Goal: Transaction & Acquisition: Purchase product/service

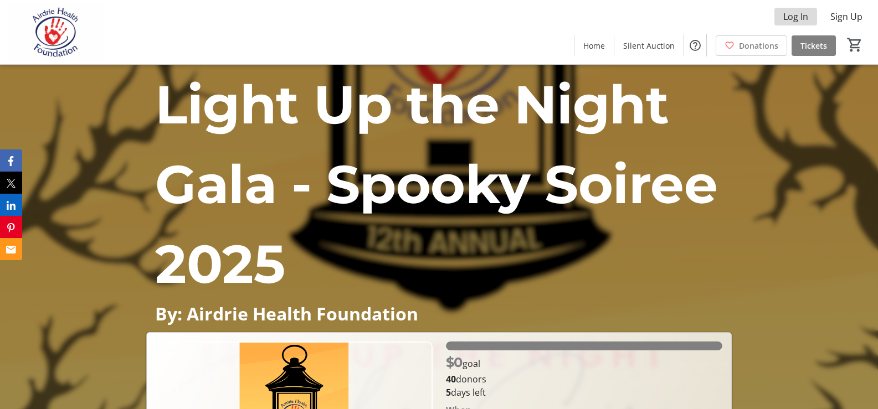
click at [796, 15] on span "Log In" at bounding box center [795, 16] width 25 height 13
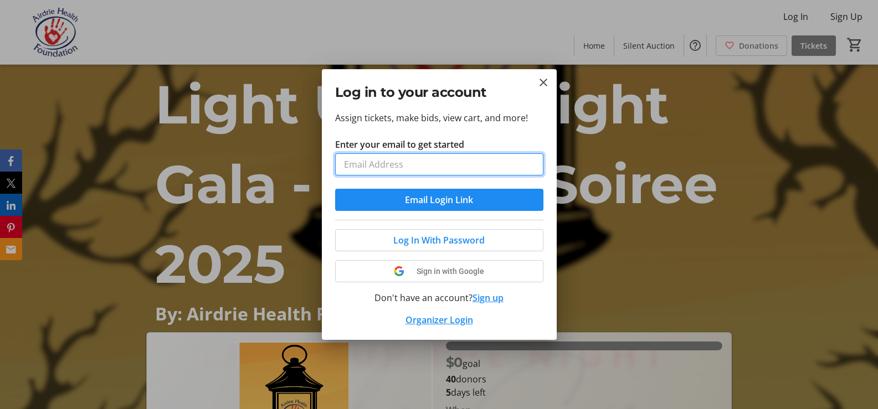
click at [420, 158] on input "Enter your email to get started" at bounding box center [439, 164] width 208 height 22
type input "[EMAIL_ADDRESS][DOMAIN_NAME]"
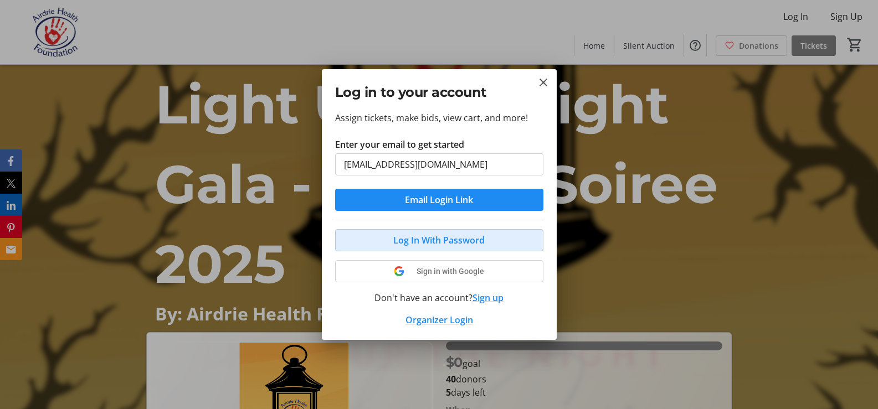
click at [420, 243] on span "Log In With Password" at bounding box center [438, 240] width 91 height 13
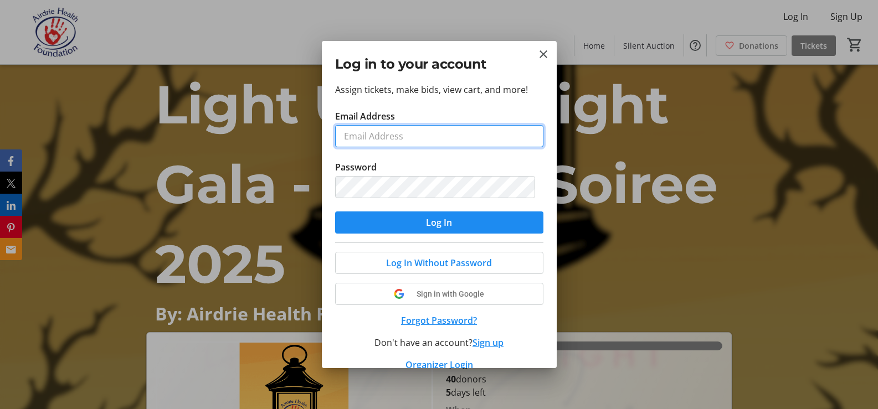
click at [352, 138] on input "Email Address" at bounding box center [439, 136] width 208 height 22
type input "[EMAIL_ADDRESS][DOMAIN_NAME]"
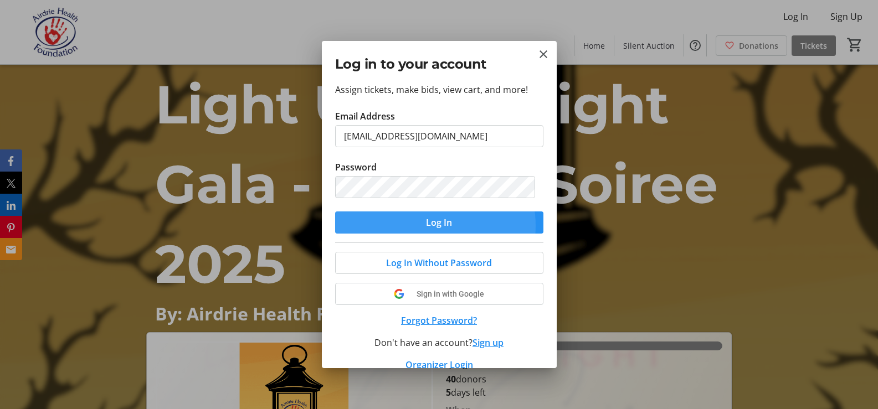
click at [420, 226] on span "submit" at bounding box center [439, 222] width 208 height 27
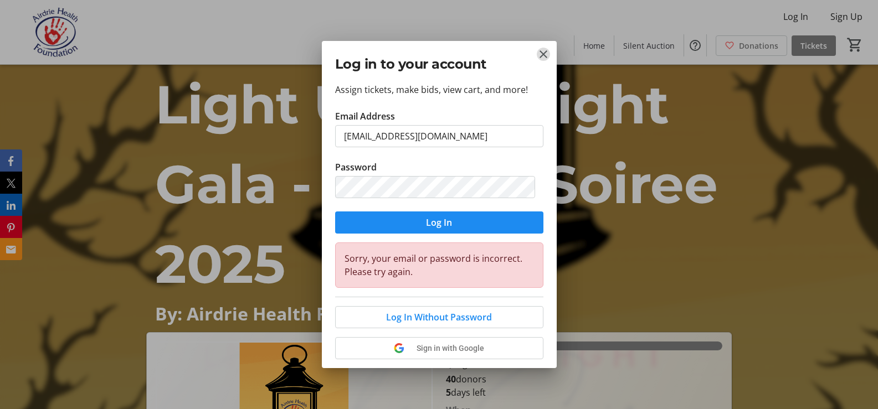
click at [541, 55] on mat-icon "Close" at bounding box center [543, 54] width 13 height 13
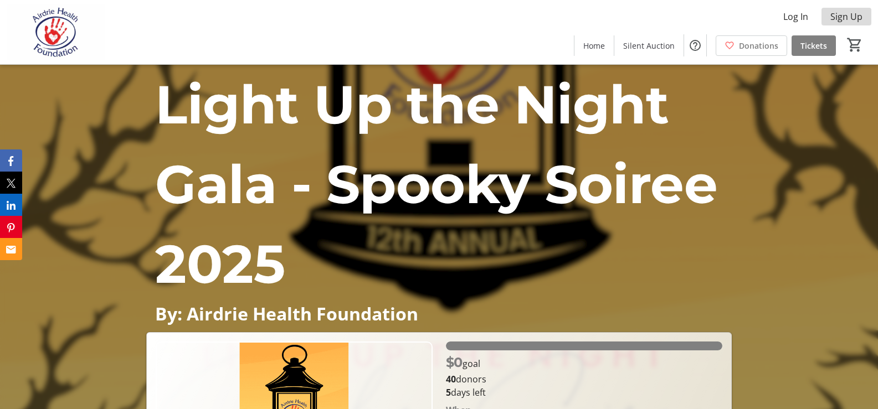
click at [853, 16] on span "Sign Up" at bounding box center [846, 16] width 32 height 13
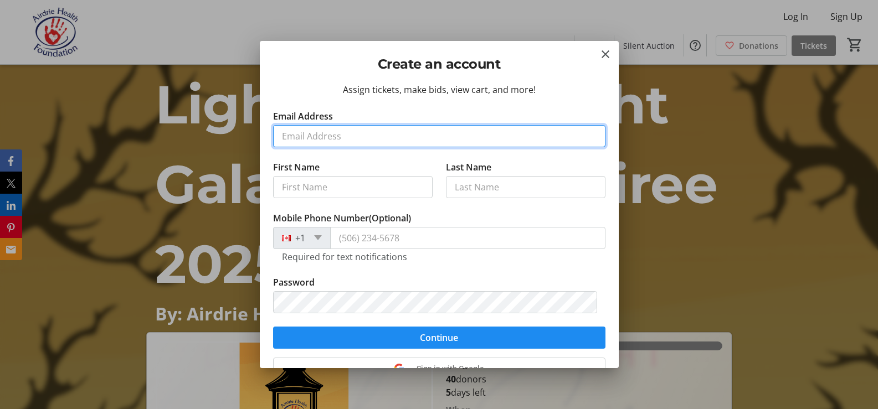
click at [396, 136] on input "Email Address" at bounding box center [439, 136] width 332 height 22
type input "[EMAIL_ADDRESS][DOMAIN_NAME]"
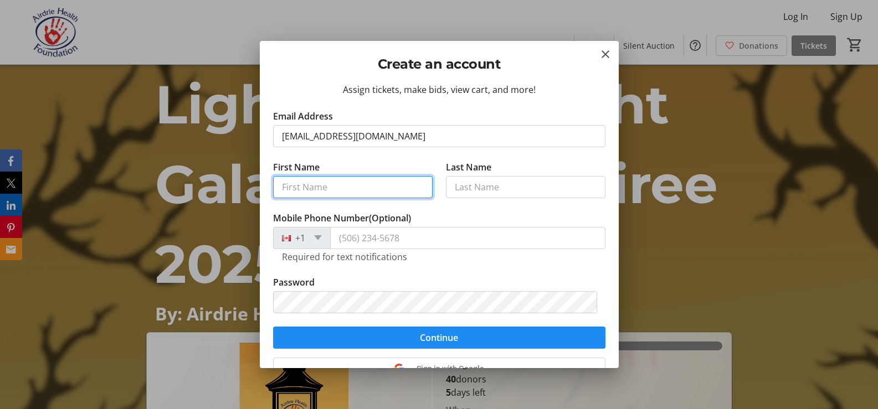
type input "[PERSON_NAME]"
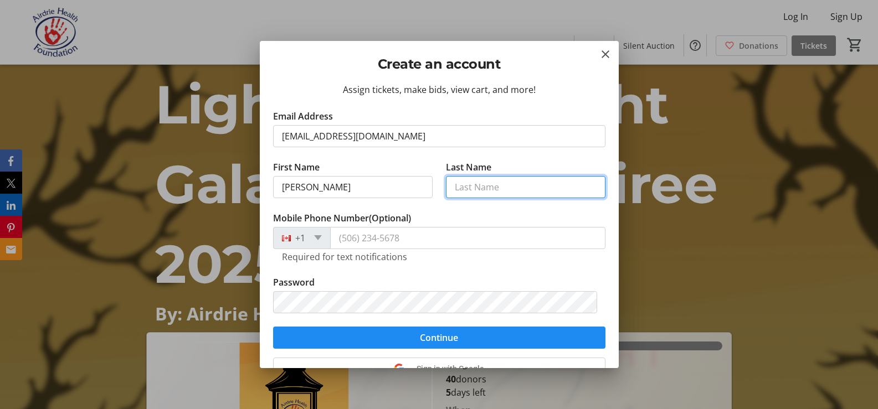
type input "[PERSON_NAME]"
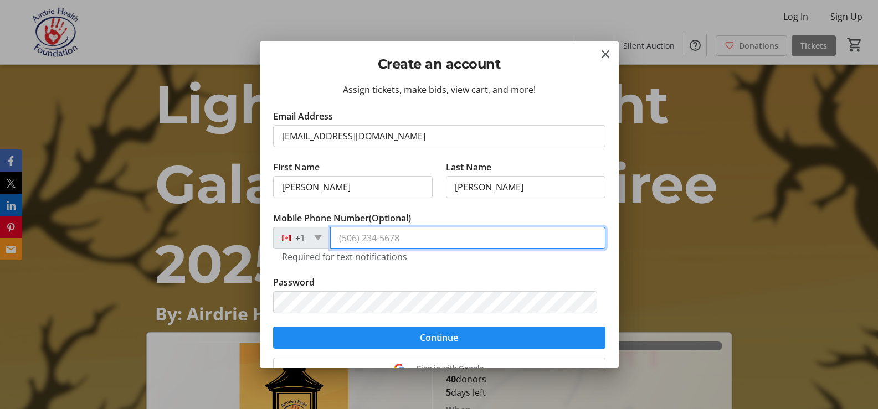
type input "[PHONE_NUMBER]"
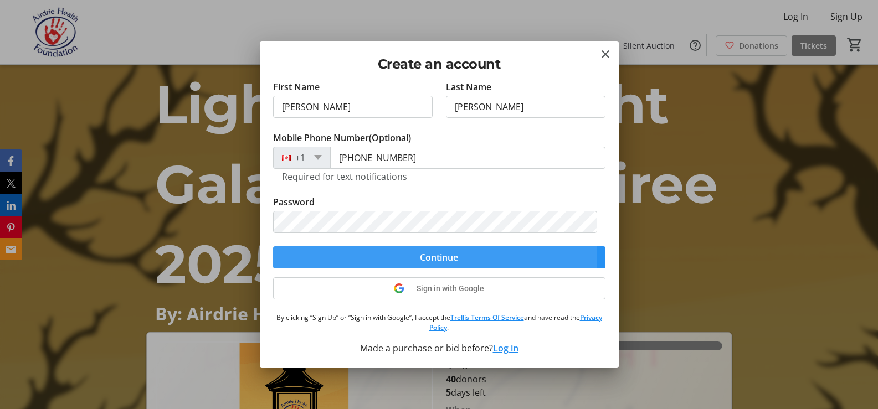
click at [367, 258] on span "submit" at bounding box center [439, 257] width 332 height 27
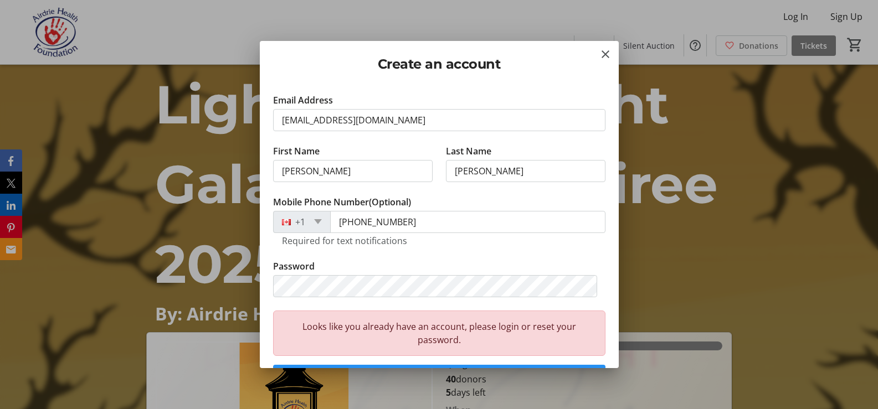
scroll to position [80, 0]
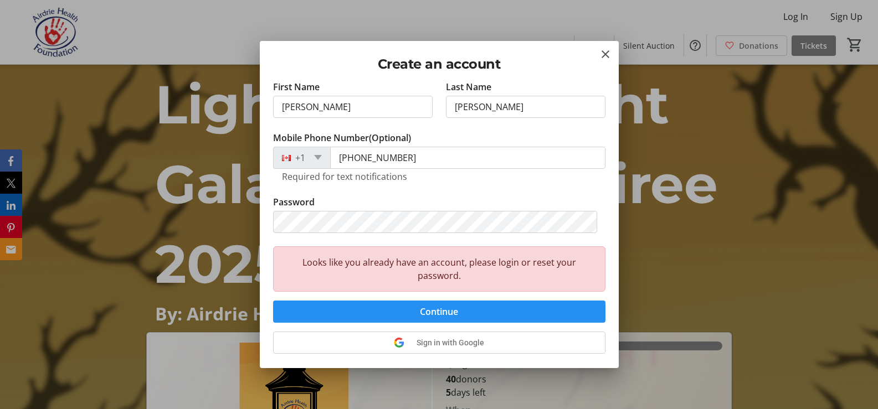
click at [424, 315] on span "Continue" at bounding box center [439, 311] width 38 height 13
click at [603, 54] on mat-icon "Close" at bounding box center [605, 54] width 13 height 13
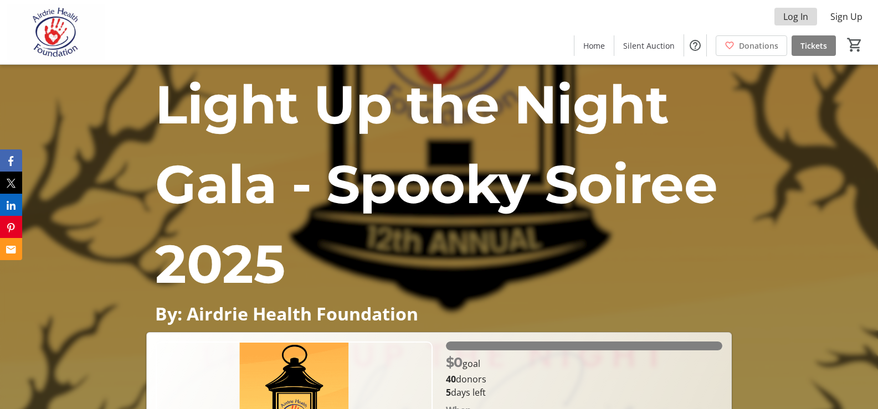
click at [789, 16] on span "Log In" at bounding box center [795, 16] width 25 height 13
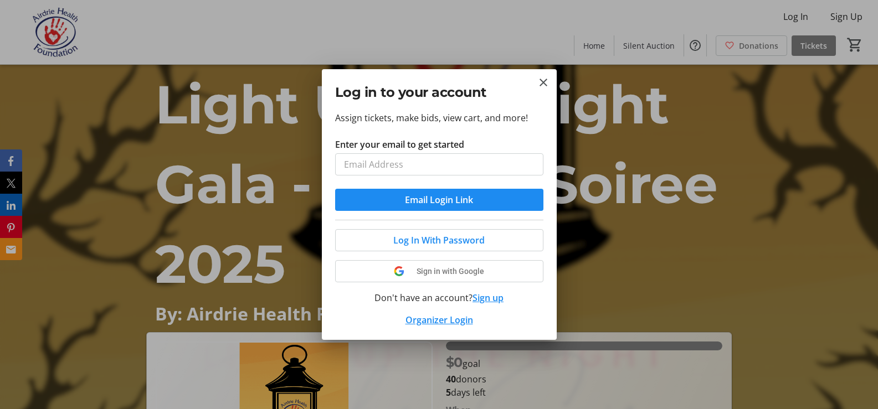
click at [413, 162] on input "Enter your email to get started" at bounding box center [439, 164] width 208 height 22
type input "[EMAIL_ADDRESS][DOMAIN_NAME]"
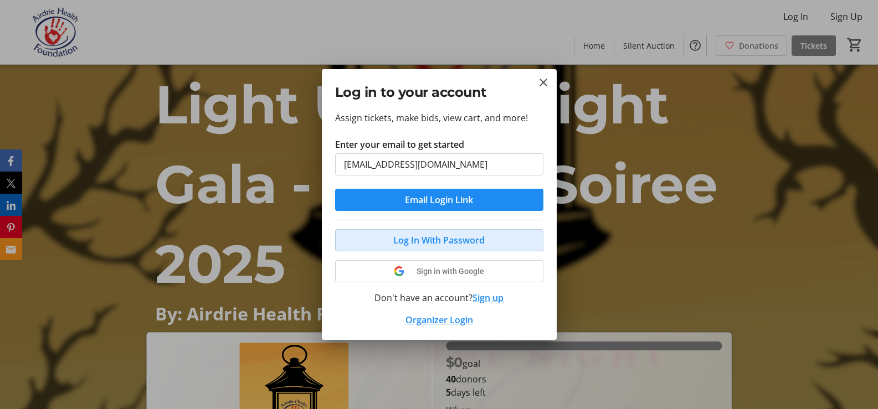
click at [413, 240] on span "Log In With Password" at bounding box center [438, 240] width 91 height 13
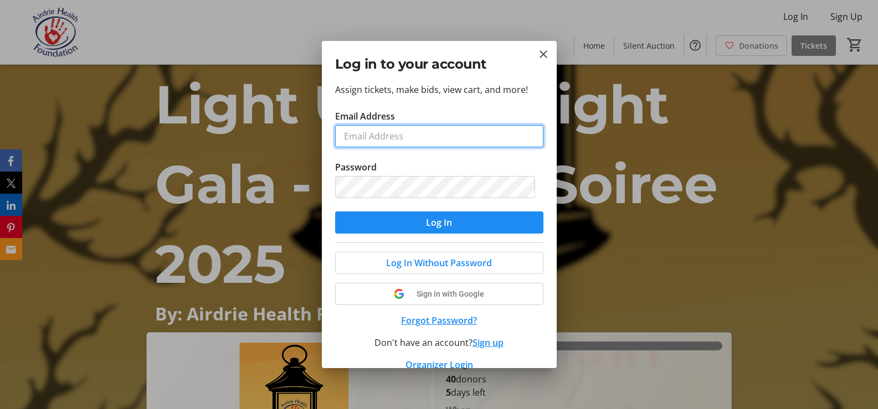
click at [376, 136] on input "Email Address" at bounding box center [439, 136] width 208 height 22
type input "[EMAIL_ADDRESS][DOMAIN_NAME]"
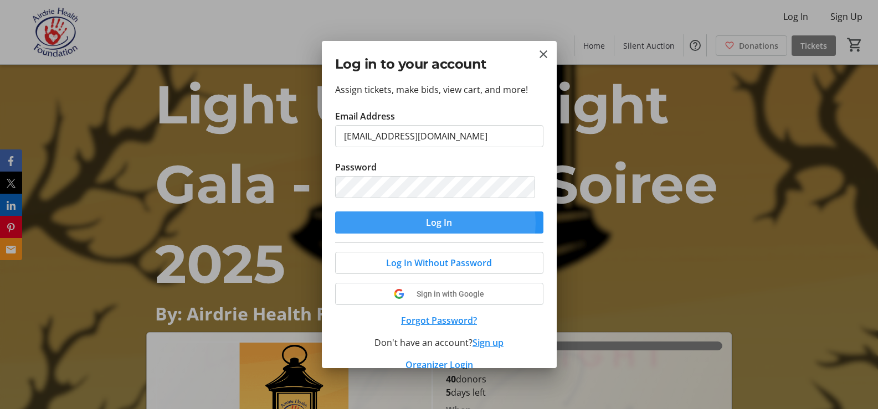
click at [435, 223] on span "Log In" at bounding box center [439, 222] width 26 height 13
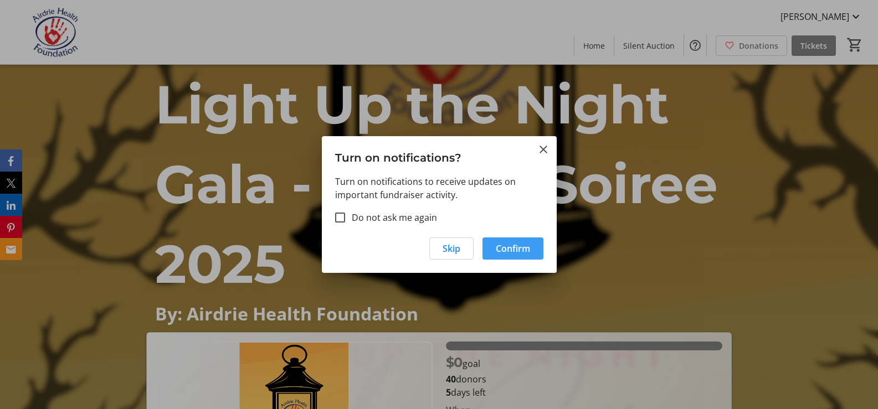
click at [503, 252] on span "Confirm" at bounding box center [513, 248] width 34 height 13
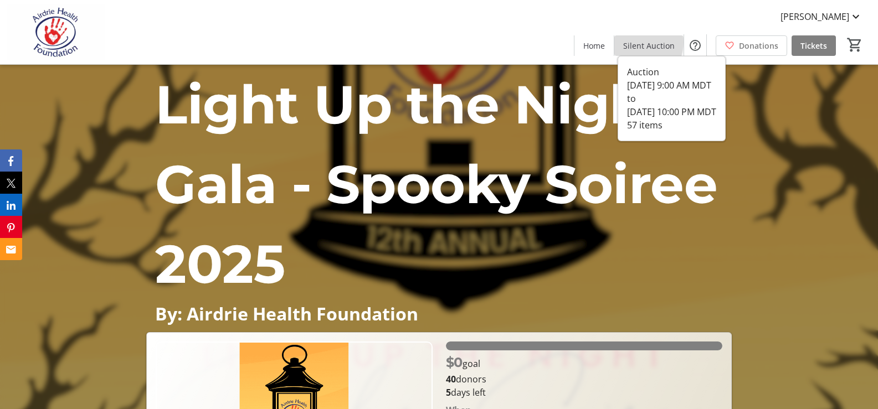
click at [640, 42] on span "Silent Auction" at bounding box center [649, 46] width 52 height 12
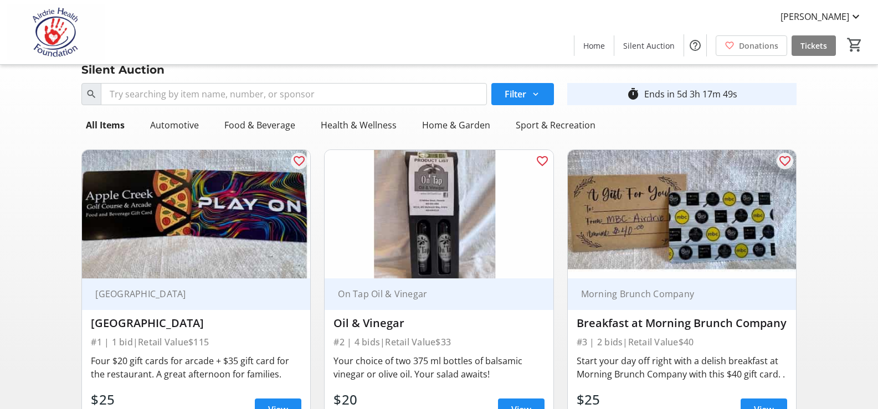
scroll to position [55, 0]
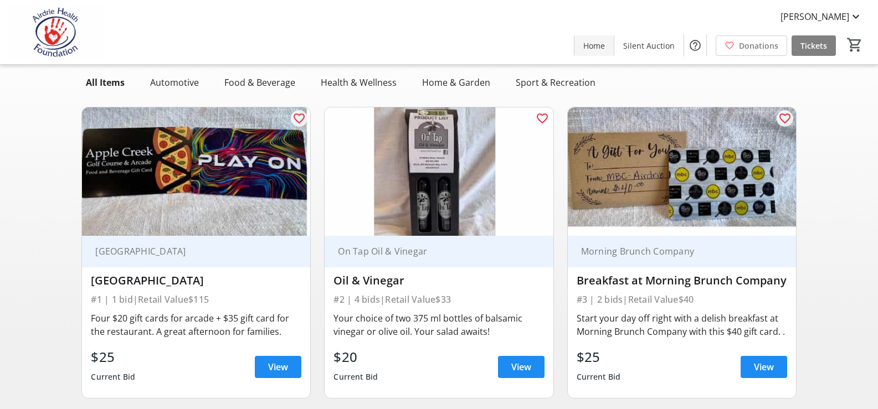
click at [596, 45] on span "Home" at bounding box center [594, 46] width 22 height 12
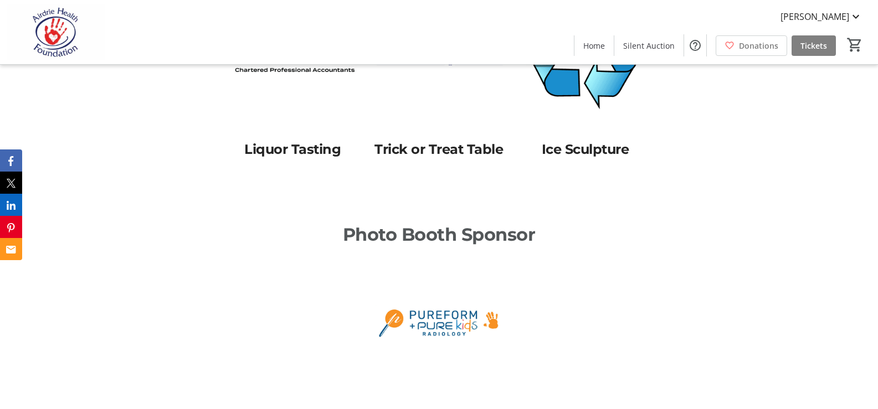
scroll to position [1108, 0]
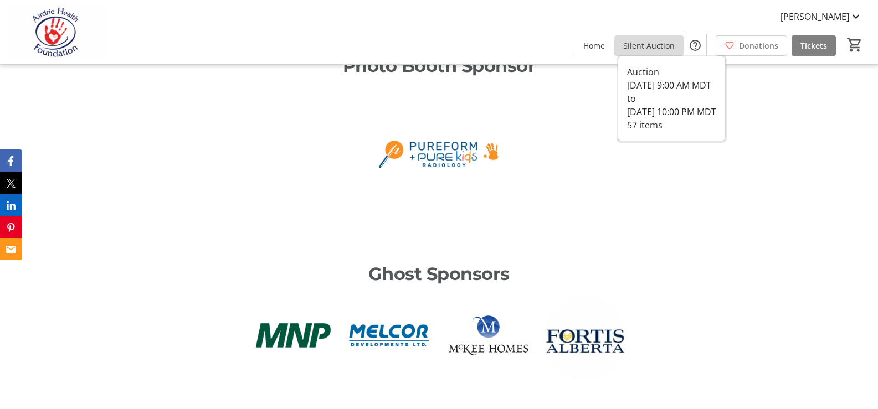
click at [654, 40] on span "Silent Auction" at bounding box center [649, 46] width 52 height 12
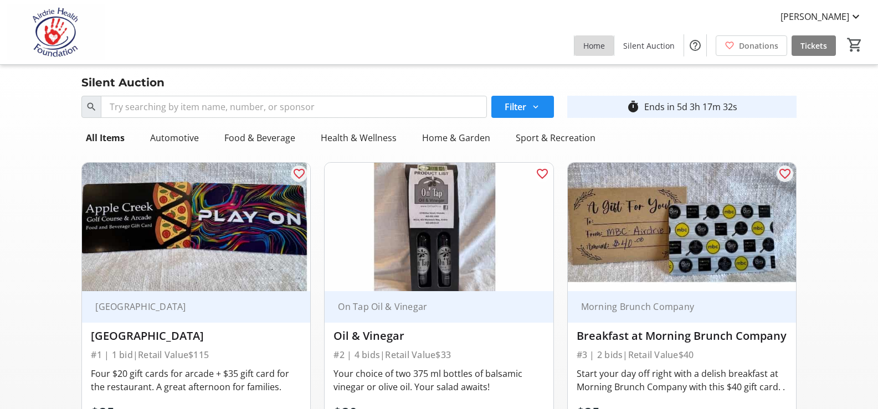
click at [593, 43] on span "Home" at bounding box center [594, 46] width 22 height 12
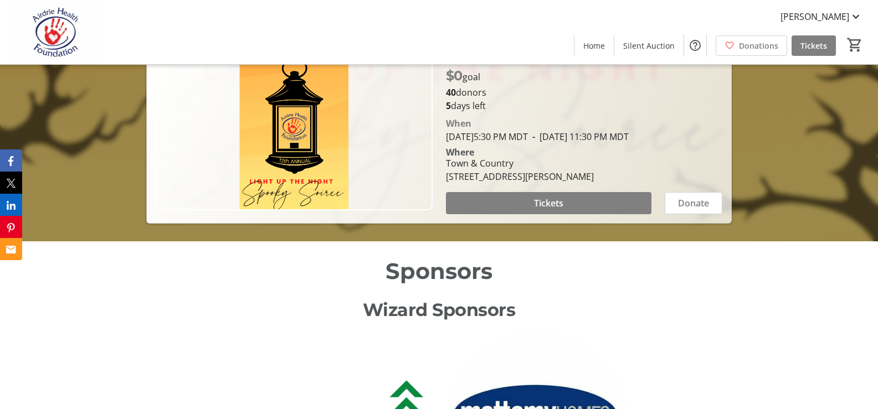
scroll to position [277, 0]
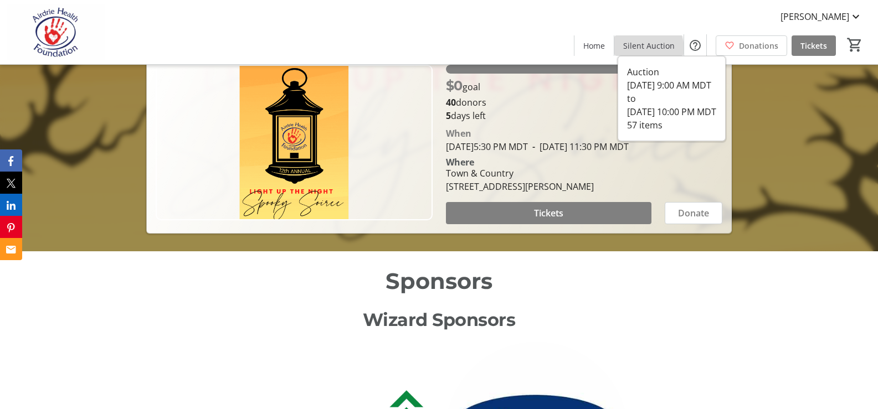
click at [642, 49] on span "Silent Auction" at bounding box center [649, 46] width 52 height 12
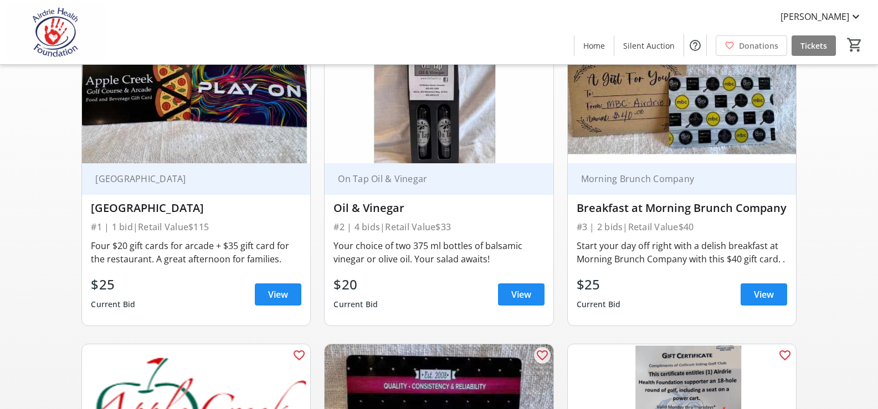
scroll to position [111, 0]
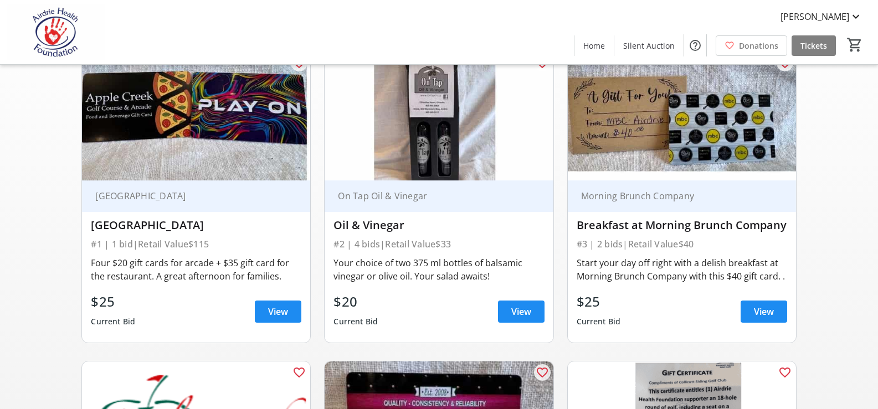
click at [429, 117] on img at bounding box center [439, 116] width 228 height 129
click at [516, 307] on span "View" at bounding box center [521, 311] width 20 height 13
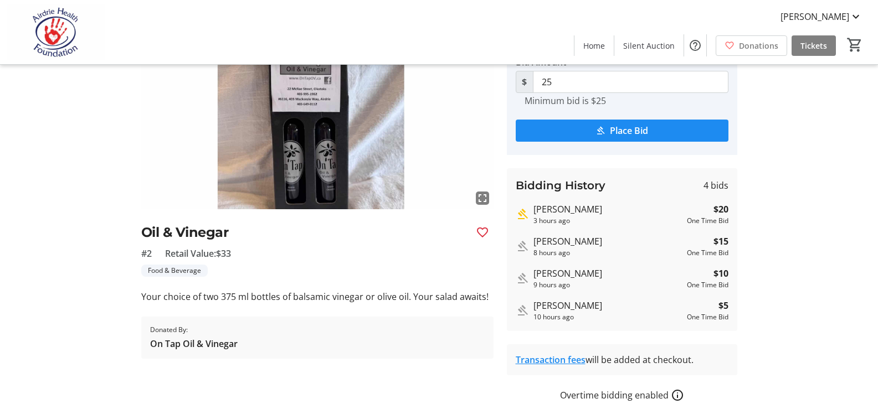
scroll to position [111, 0]
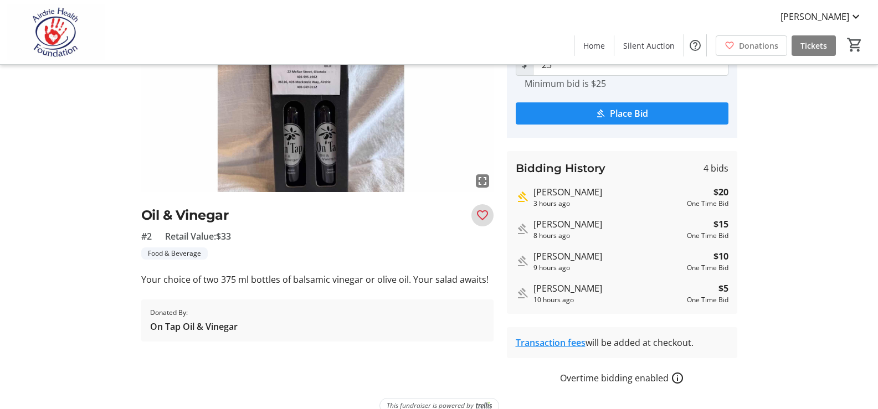
drag, startPoint x: 481, startPoint y: 213, endPoint x: 211, endPoint y: 81, distance: 300.3
click at [479, 212] on mat-icon "Favourite" at bounding box center [482, 215] width 13 height 13
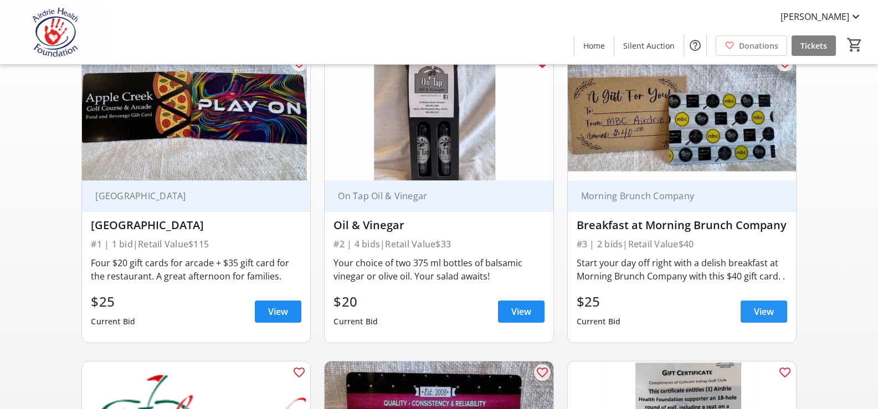
click at [763, 309] on span "View" at bounding box center [764, 311] width 20 height 13
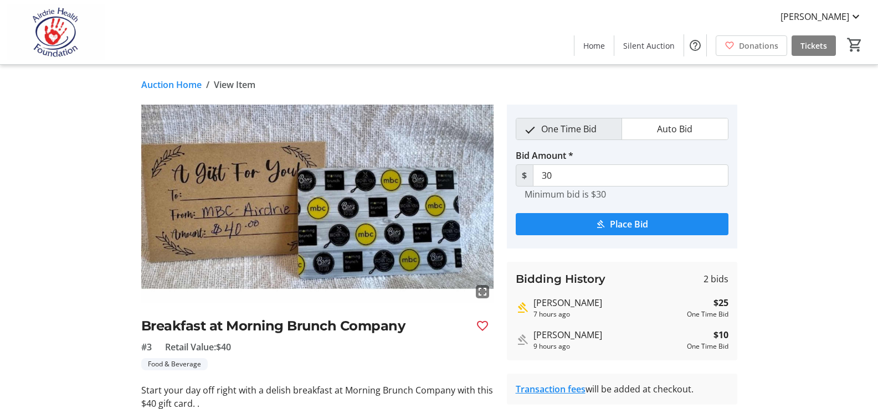
scroll to position [99, 0]
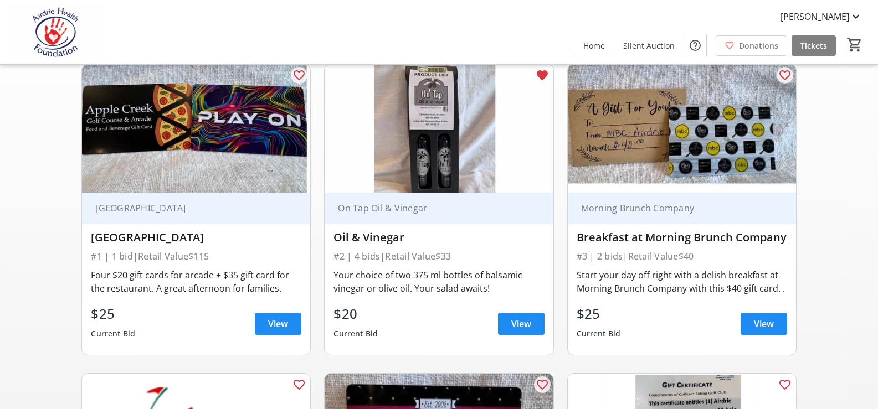
scroll to position [111, 0]
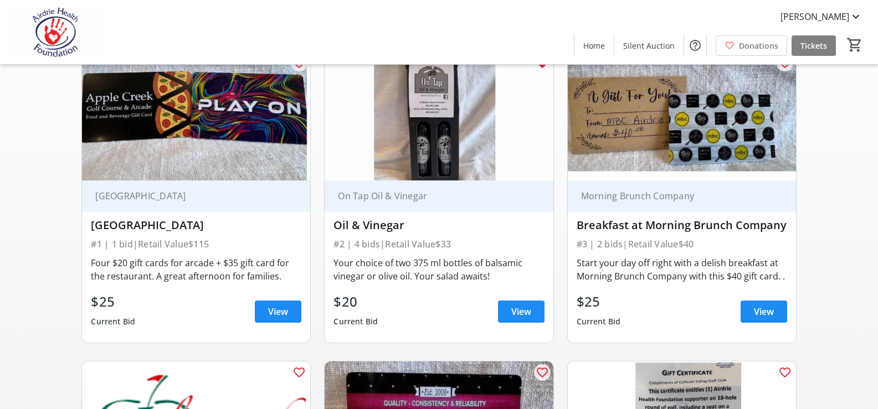
click at [434, 123] on img at bounding box center [439, 116] width 228 height 129
click at [433, 123] on img at bounding box center [439, 116] width 228 height 129
click at [474, 134] on img at bounding box center [439, 116] width 228 height 129
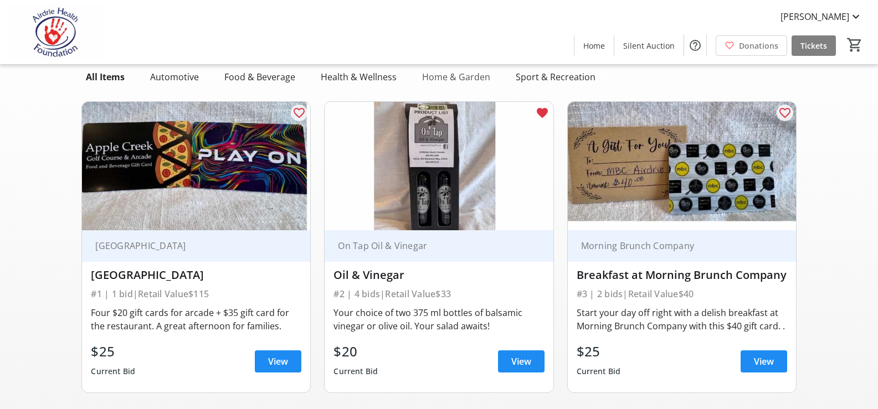
scroll to position [0, 0]
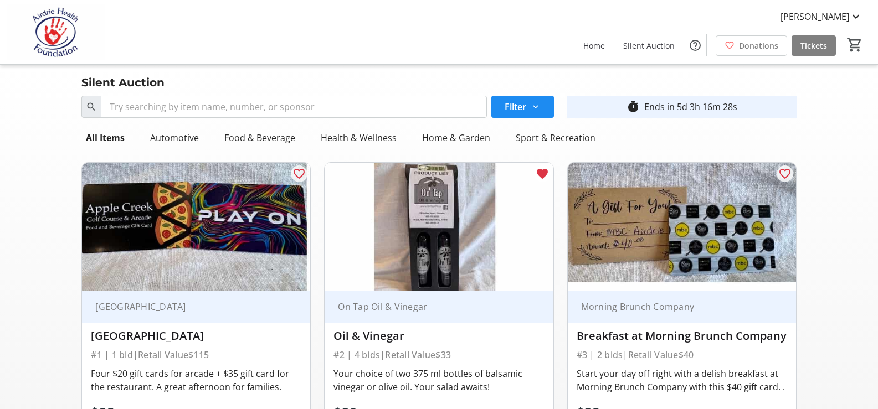
click at [458, 204] on img at bounding box center [439, 227] width 228 height 129
click at [434, 204] on img at bounding box center [439, 227] width 228 height 129
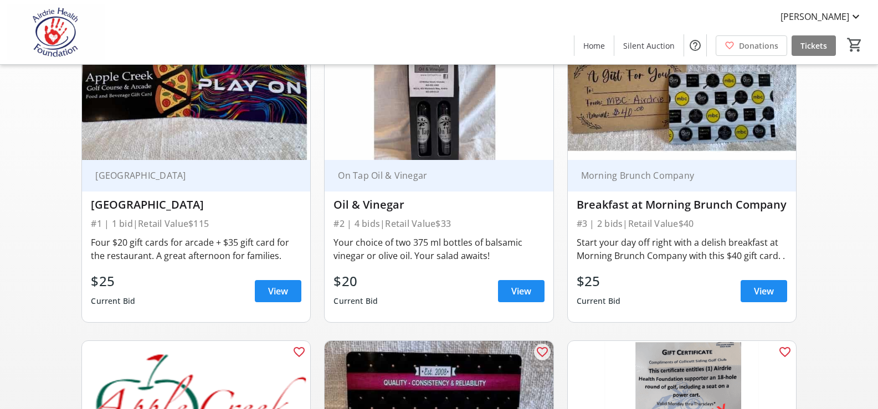
scroll to position [222, 0]
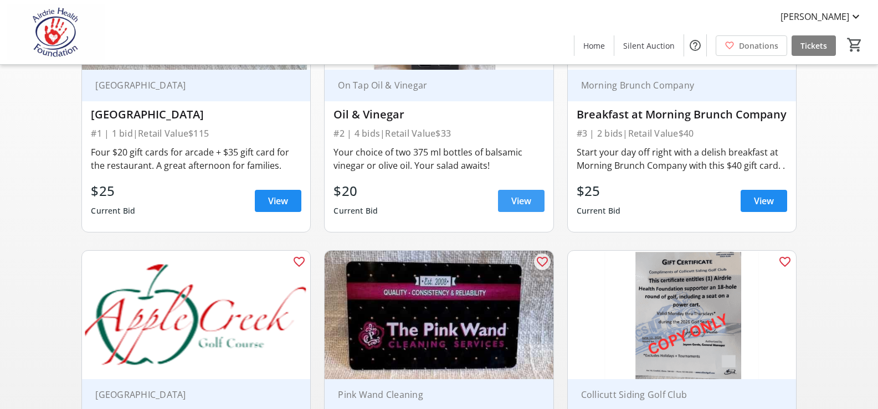
click at [528, 200] on span "View" at bounding box center [521, 200] width 20 height 13
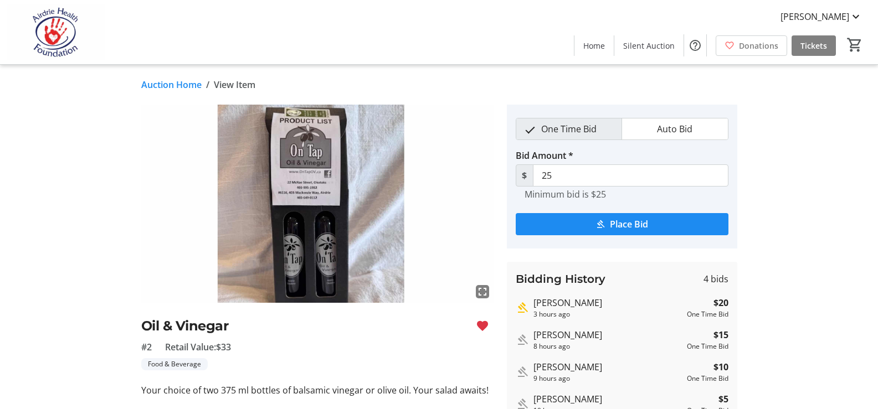
scroll to position [111, 0]
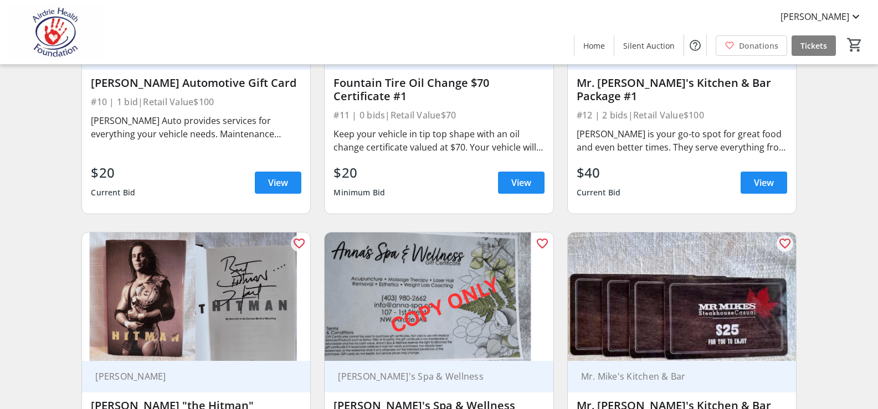
scroll to position [1163, 0]
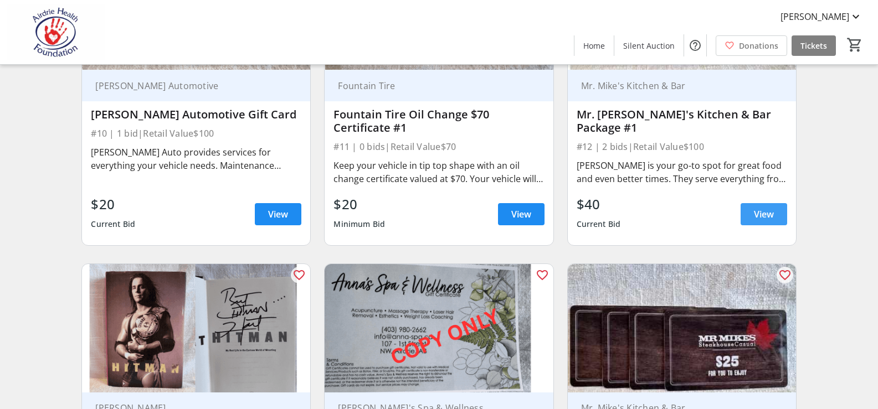
click at [769, 217] on span "View" at bounding box center [764, 214] width 20 height 13
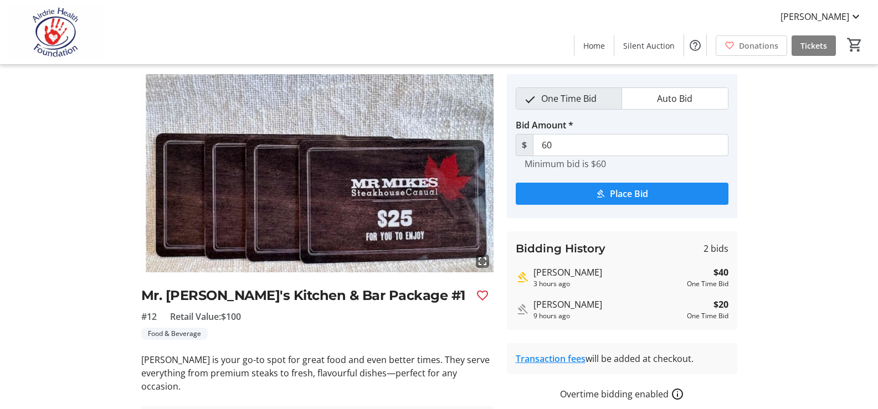
scroll to position [111, 0]
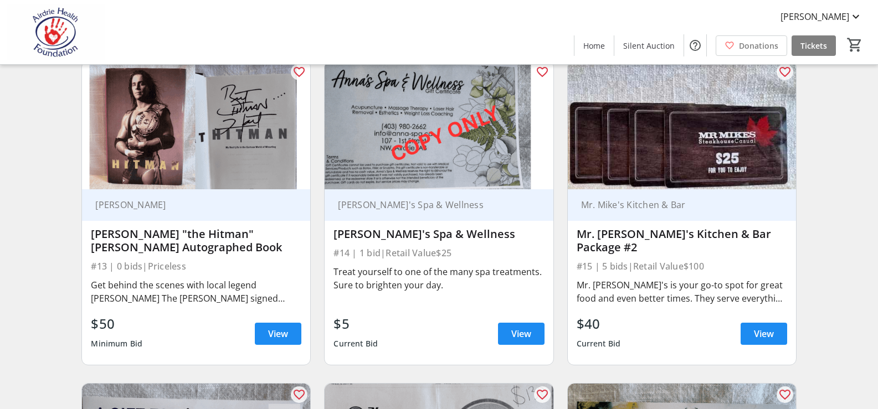
scroll to position [1440, 0]
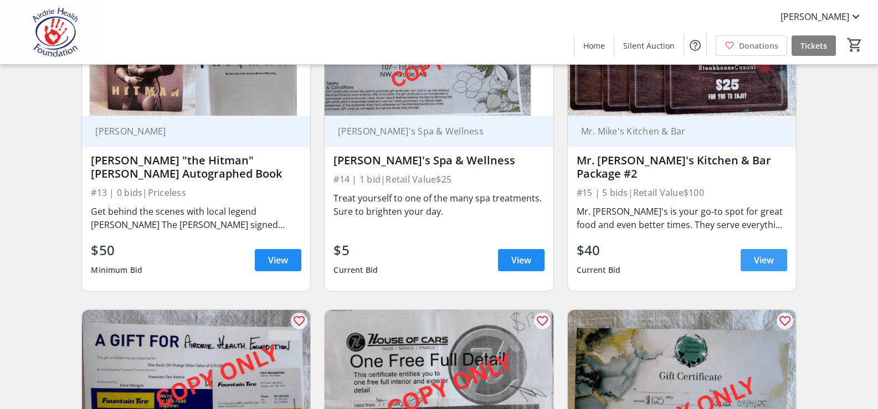
click at [761, 258] on span "View" at bounding box center [764, 260] width 20 height 13
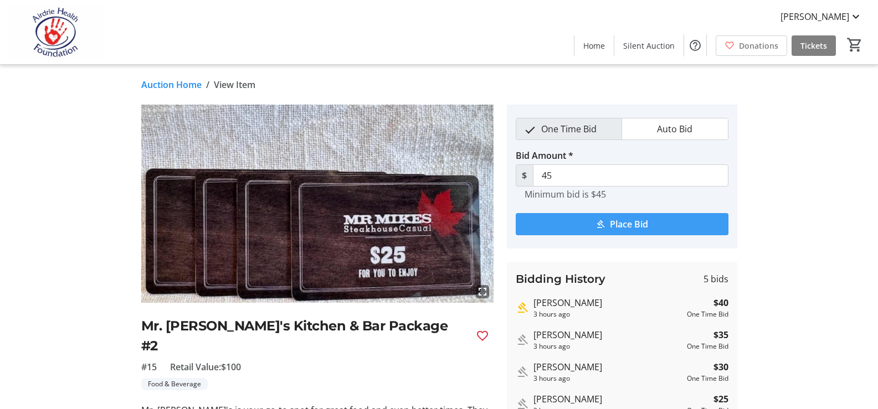
click at [618, 227] on span "Place Bid" at bounding box center [629, 224] width 38 height 13
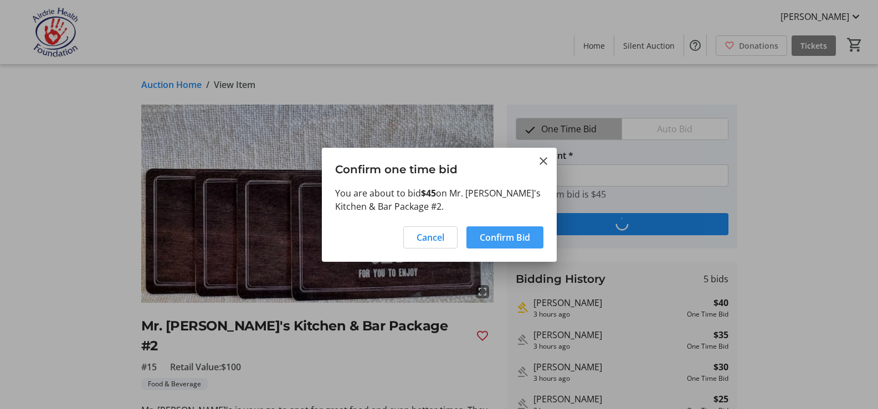
click at [505, 240] on span "Confirm Bid" at bounding box center [505, 237] width 50 height 13
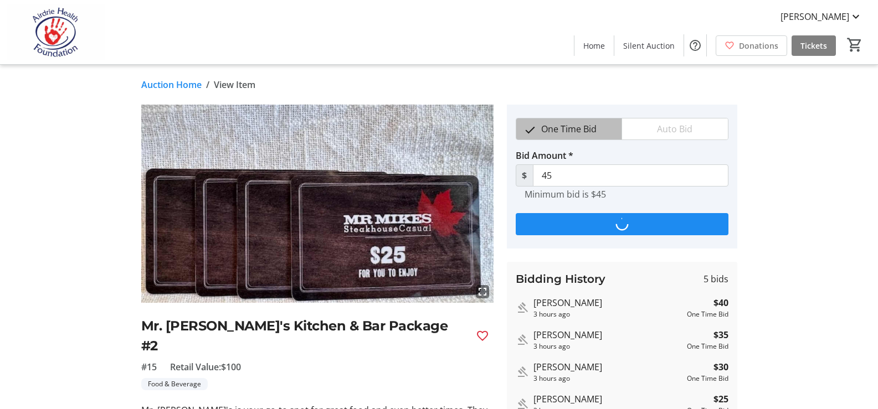
type input "50"
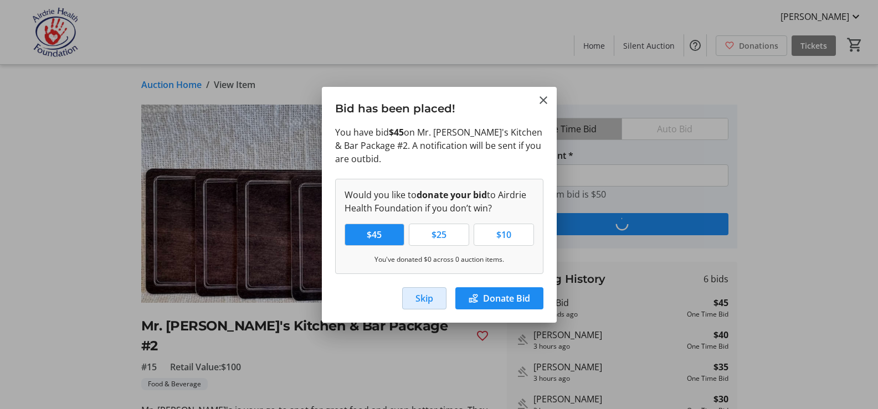
click at [420, 295] on span "Skip" at bounding box center [424, 298] width 18 height 13
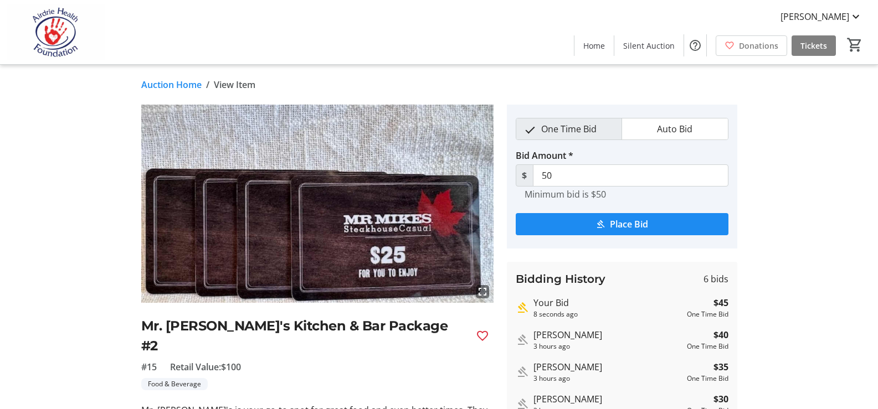
scroll to position [1440, 0]
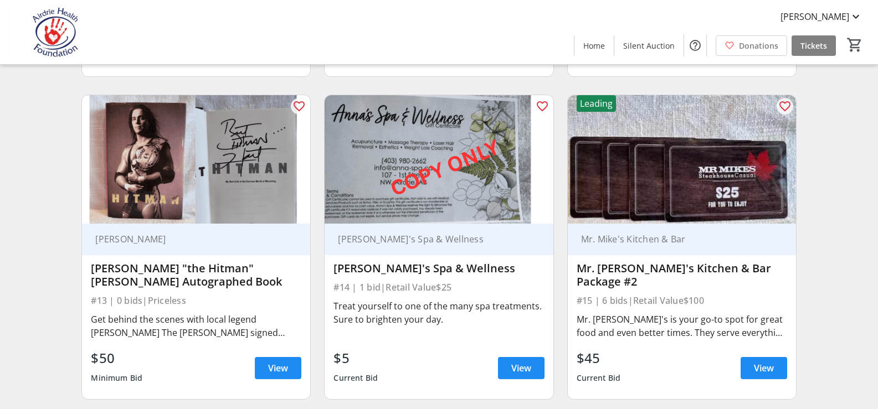
scroll to position [1443, 0]
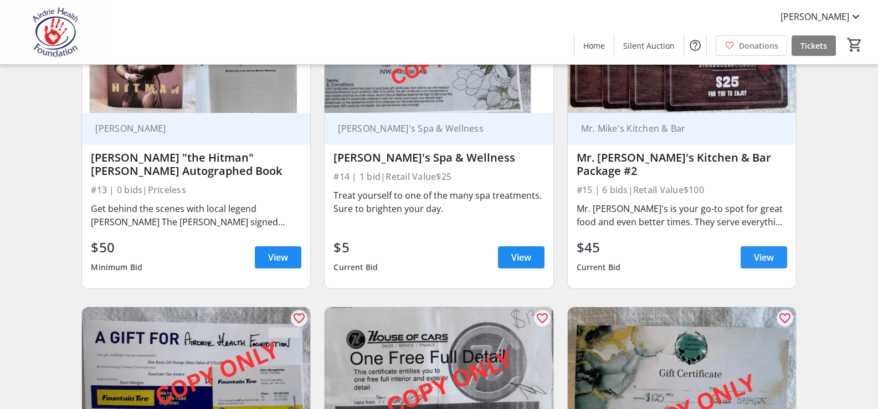
click at [763, 256] on span "View" at bounding box center [764, 257] width 20 height 13
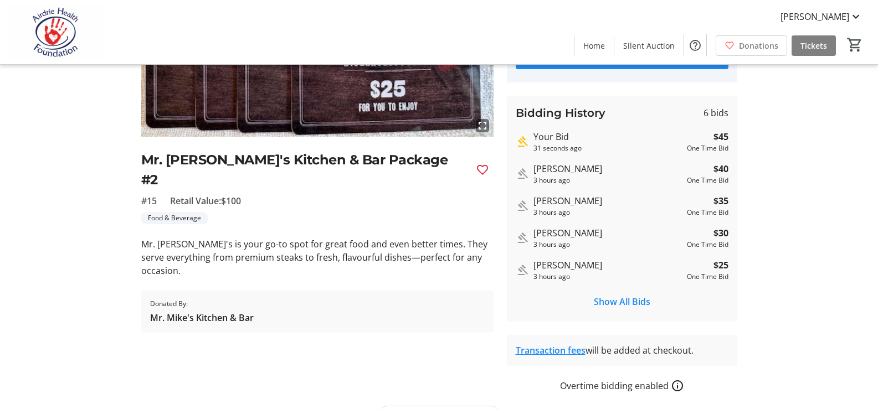
scroll to position [111, 0]
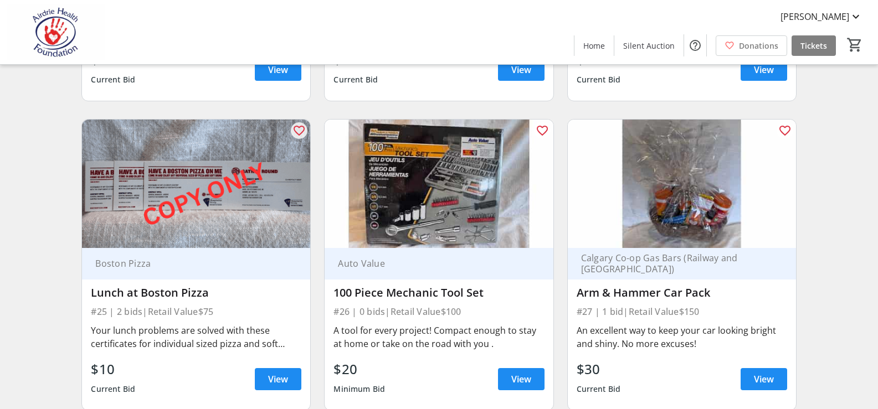
scroll to position [2606, 0]
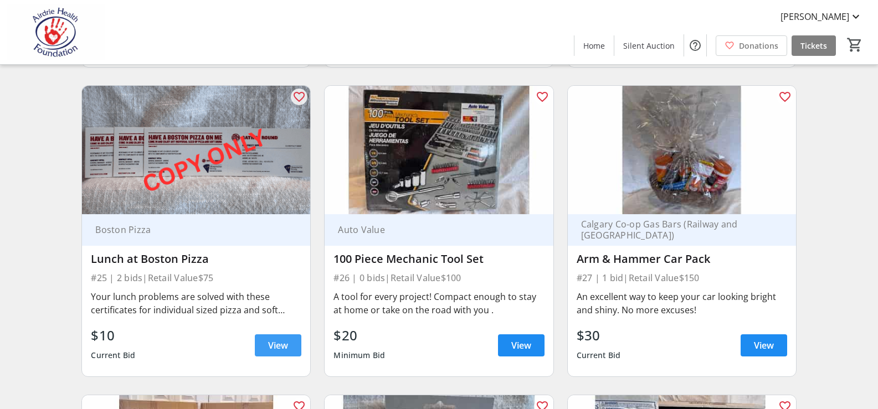
click at [271, 342] on span "View" at bounding box center [278, 345] width 20 height 13
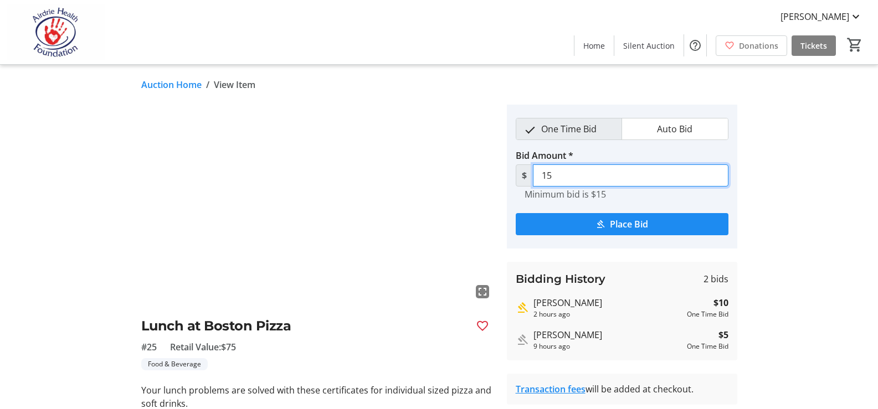
drag, startPoint x: 555, startPoint y: 175, endPoint x: 537, endPoint y: 171, distance: 18.1
click at [537, 171] on input "15" at bounding box center [631, 176] width 196 height 22
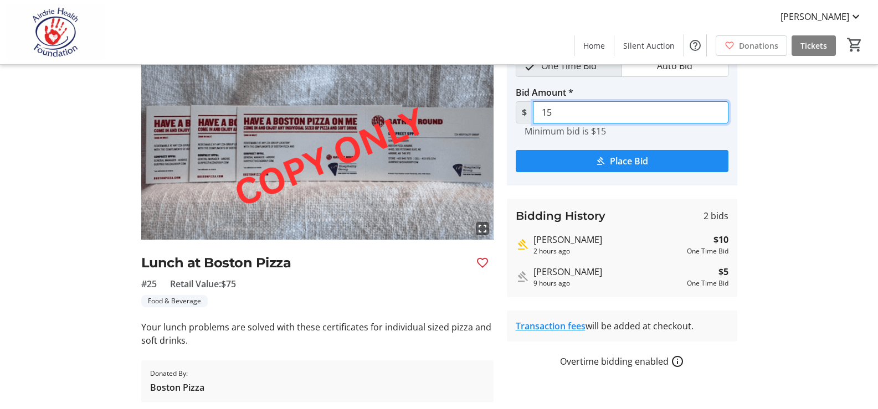
scroll to position [43, 0]
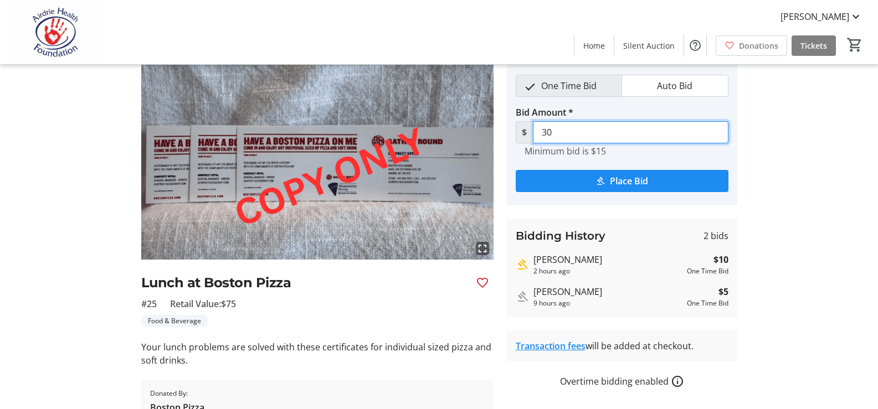
type input "30"
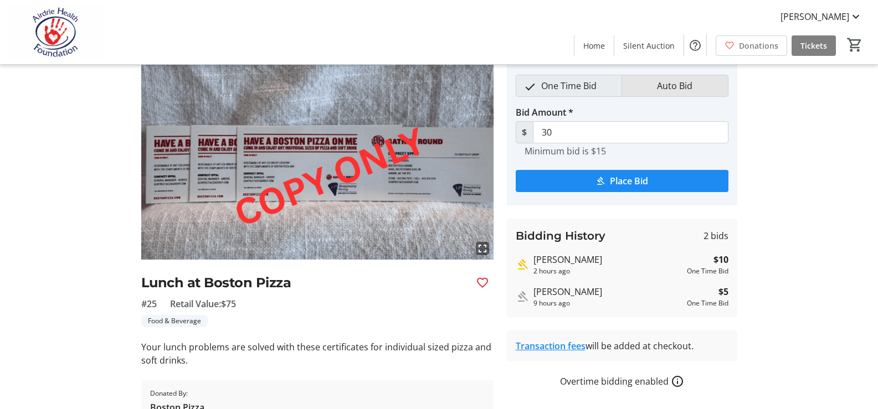
click at [670, 84] on span "Auto Bid" at bounding box center [674, 85] width 49 height 21
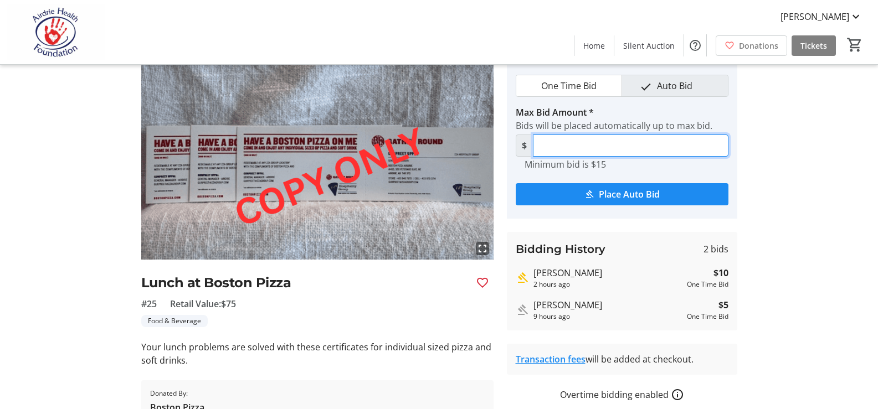
click at [575, 147] on input "Max Bid Amount *" at bounding box center [631, 146] width 196 height 22
type input "35"
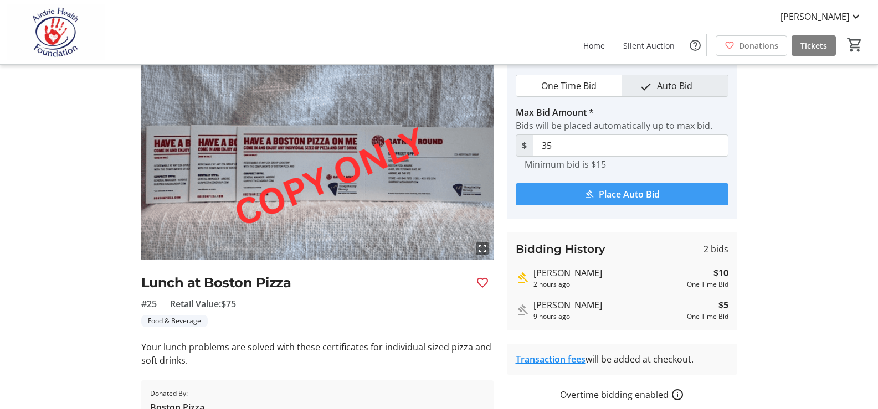
click at [599, 194] on span "Place Auto Bid" at bounding box center [629, 194] width 61 height 13
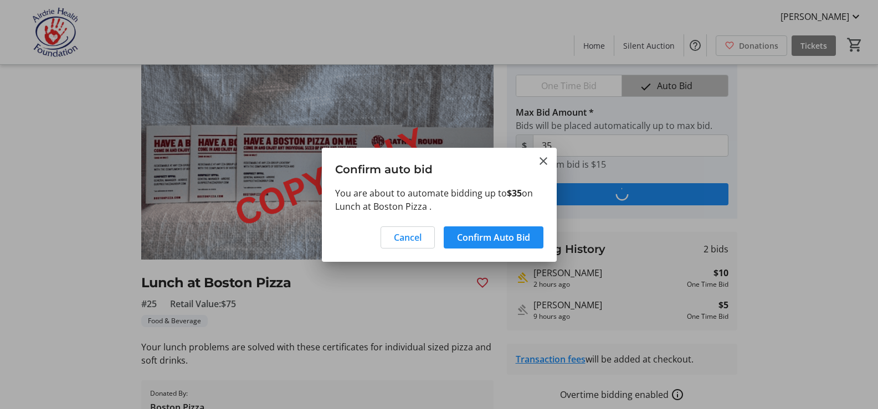
scroll to position [0, 0]
click at [479, 233] on span "Confirm Auto Bid" at bounding box center [493, 237] width 73 height 13
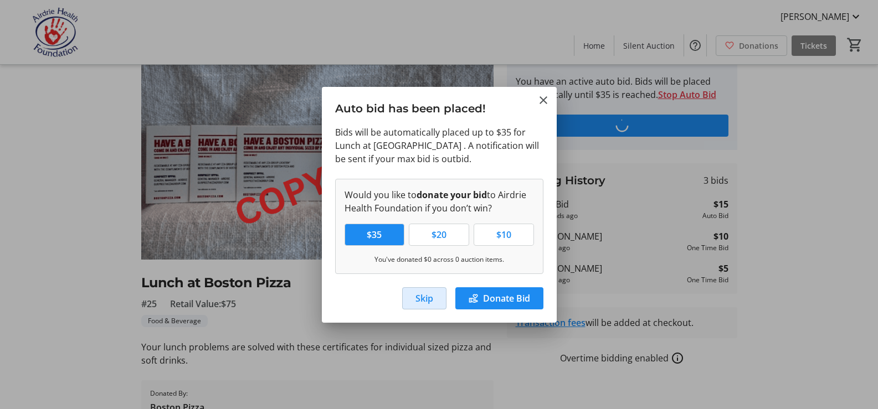
click at [416, 301] on span "Skip" at bounding box center [424, 298] width 18 height 13
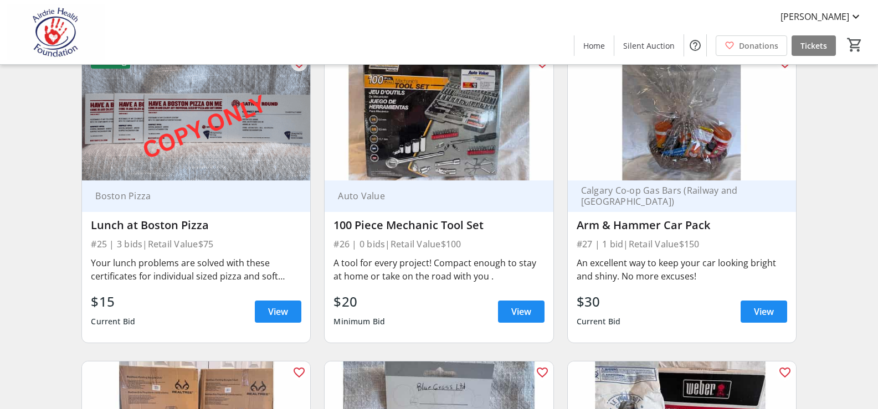
scroll to position [2606, 0]
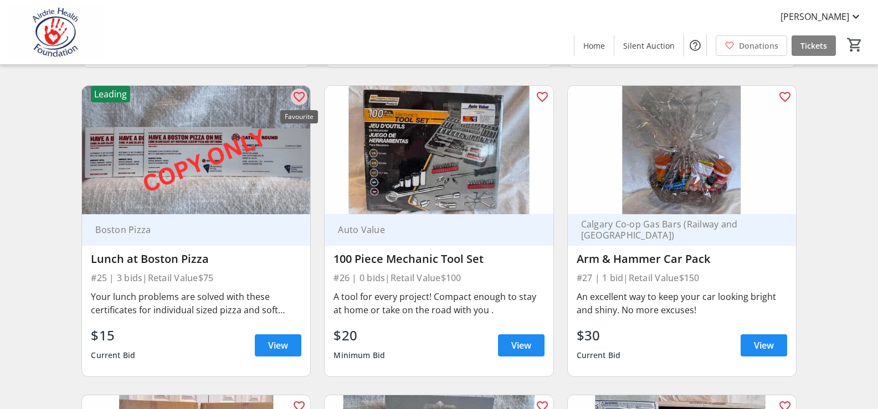
click at [302, 93] on mat-icon "favorite_outline" at bounding box center [298, 96] width 13 height 13
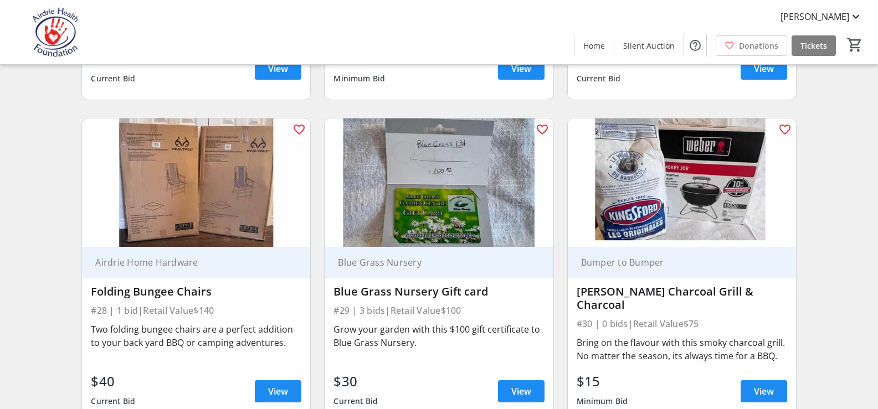
scroll to position [2939, 0]
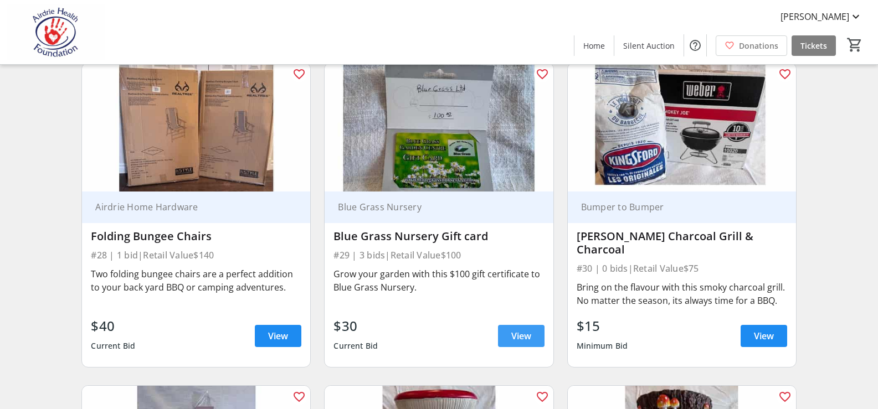
click at [514, 337] on span "View" at bounding box center [521, 336] width 20 height 13
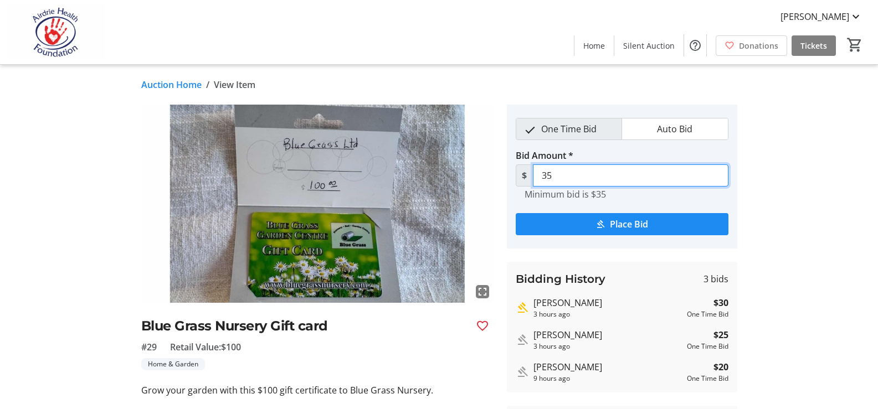
drag, startPoint x: 553, startPoint y: 175, endPoint x: 538, endPoint y: 172, distance: 14.6
click at [538, 172] on input "35" at bounding box center [631, 176] width 196 height 22
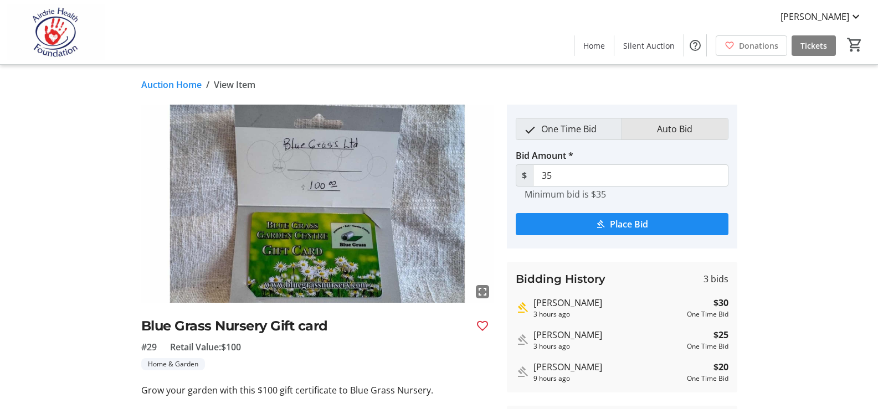
click at [685, 128] on span "Auto Bid" at bounding box center [674, 129] width 49 height 21
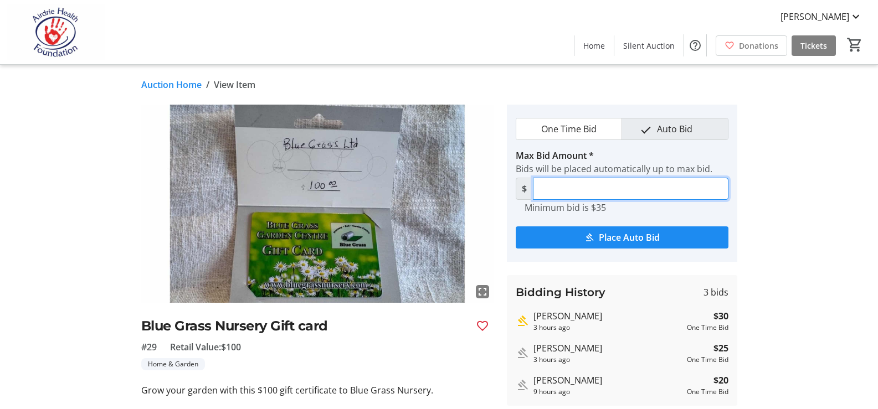
click at [620, 189] on input "Max Bid Amount *" at bounding box center [631, 189] width 196 height 22
type input "50"
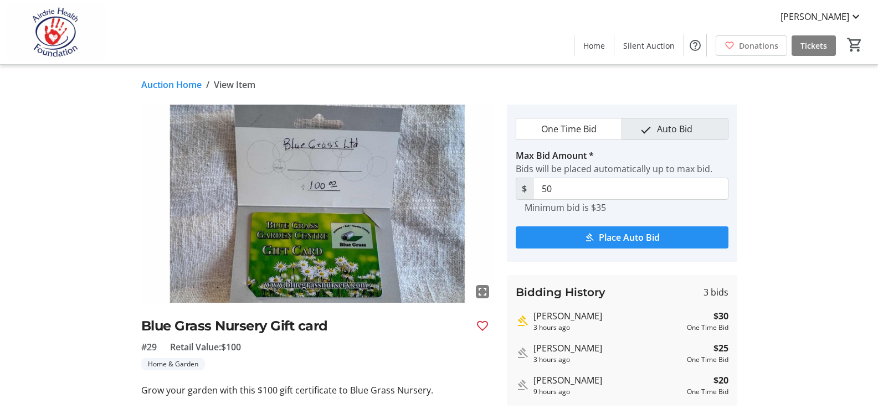
click at [628, 240] on span "Place Auto Bid" at bounding box center [629, 237] width 61 height 13
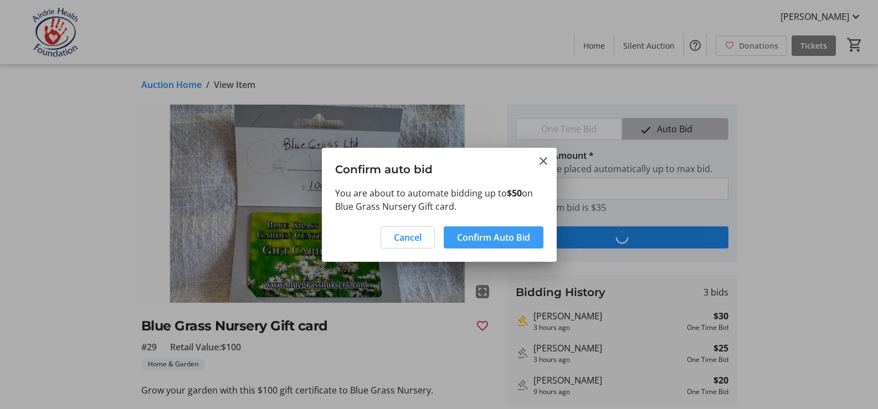
click at [478, 237] on span "Confirm Auto Bid" at bounding box center [493, 237] width 73 height 13
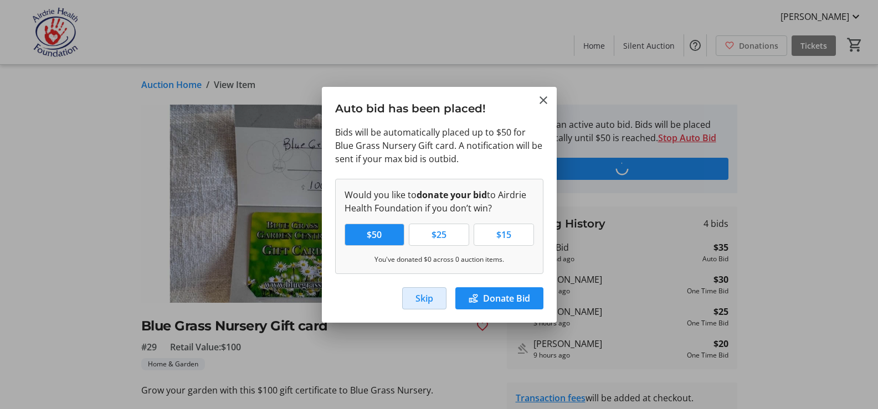
click at [421, 300] on span "Skip" at bounding box center [424, 298] width 18 height 13
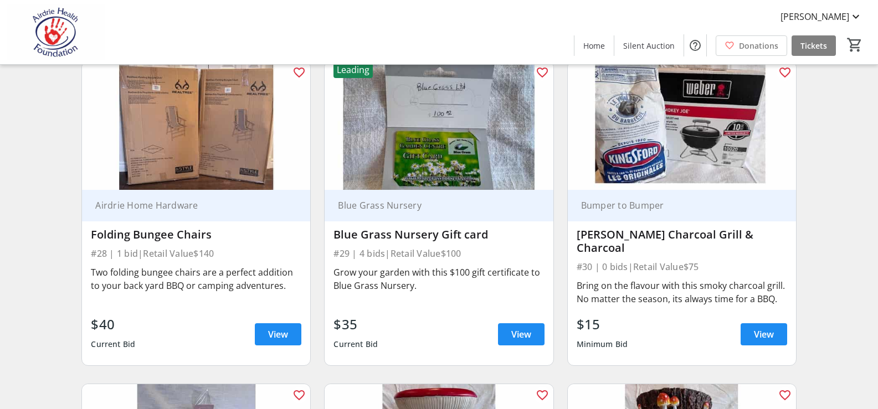
scroll to position [2939, 0]
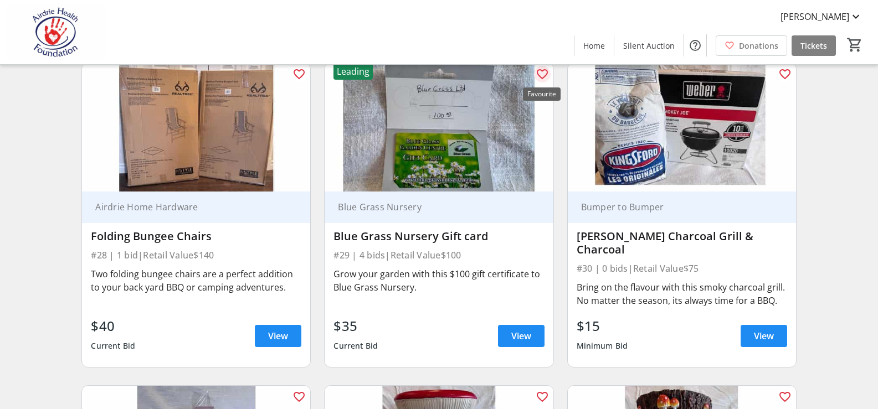
drag, startPoint x: 542, startPoint y: 71, endPoint x: 795, endPoint y: 114, distance: 257.2
click at [542, 73] on mat-icon "favorite_outline" at bounding box center [542, 74] width 13 height 13
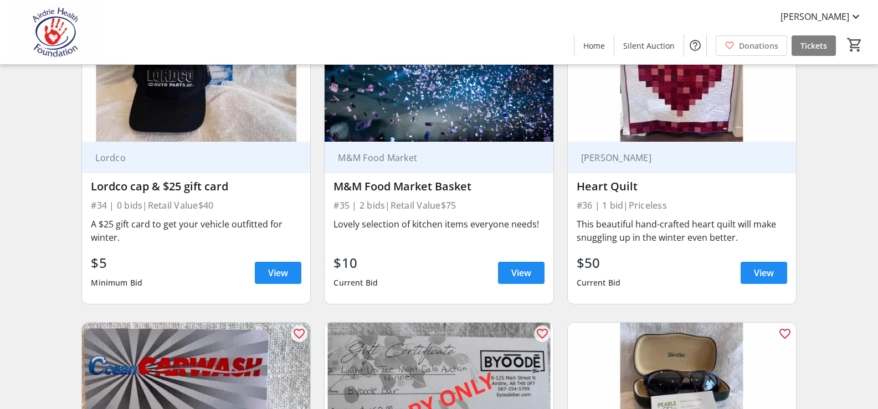
scroll to position [3548, 0]
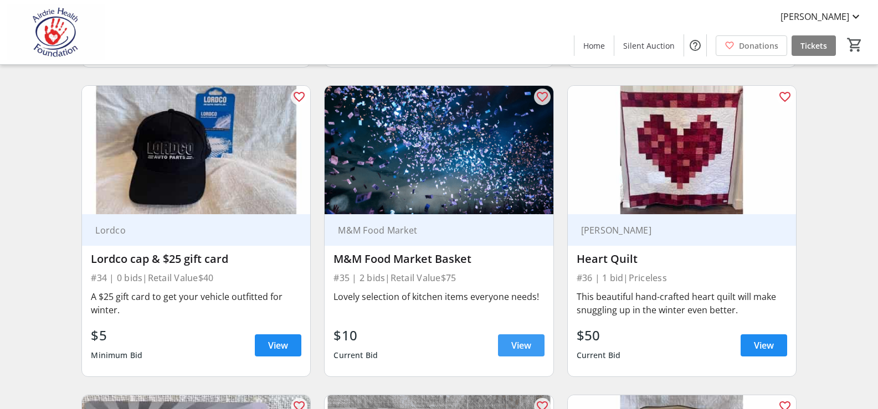
click at [527, 345] on span "View" at bounding box center [521, 345] width 20 height 13
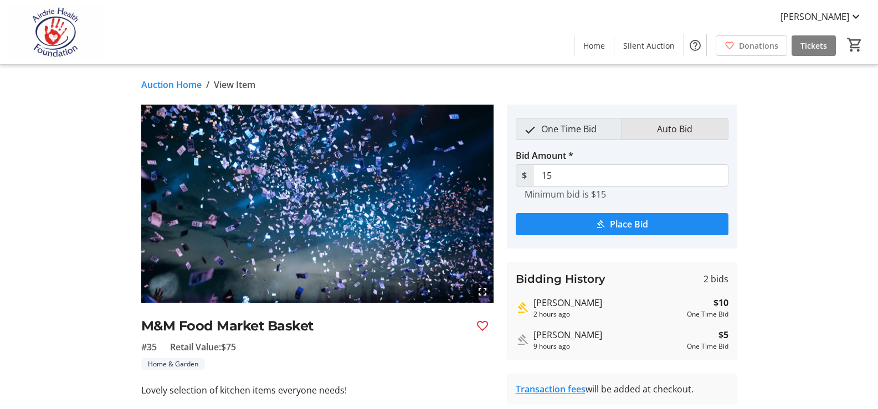
click at [676, 130] on span "Auto Bid" at bounding box center [674, 129] width 49 height 21
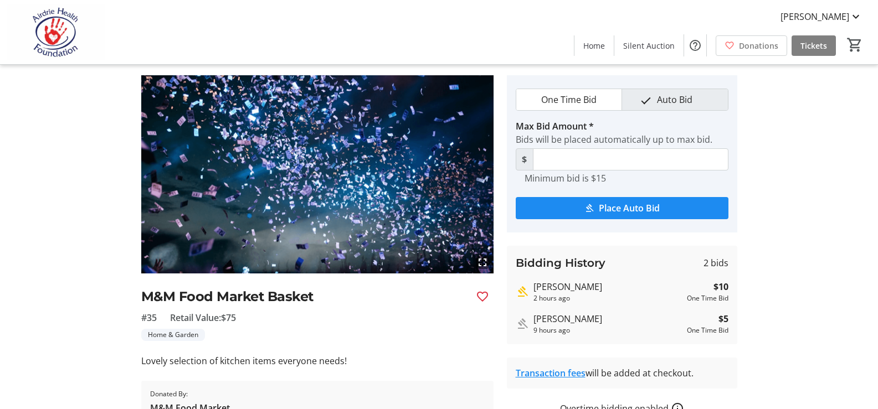
scroll to position [55, 0]
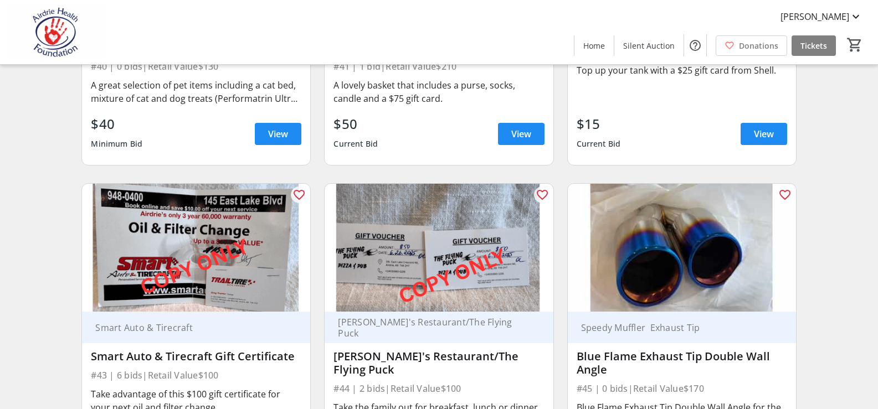
scroll to position [4435, 0]
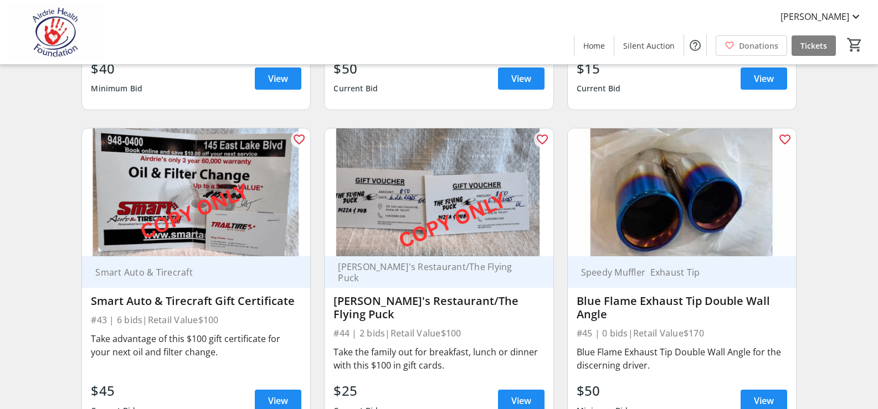
click at [412, 204] on img at bounding box center [439, 193] width 228 height 129
click at [517, 397] on span "View" at bounding box center [521, 400] width 20 height 13
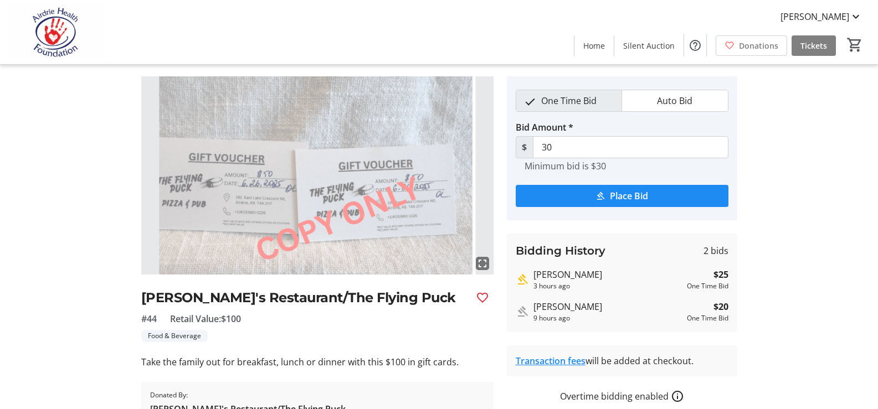
scroll to position [85, 0]
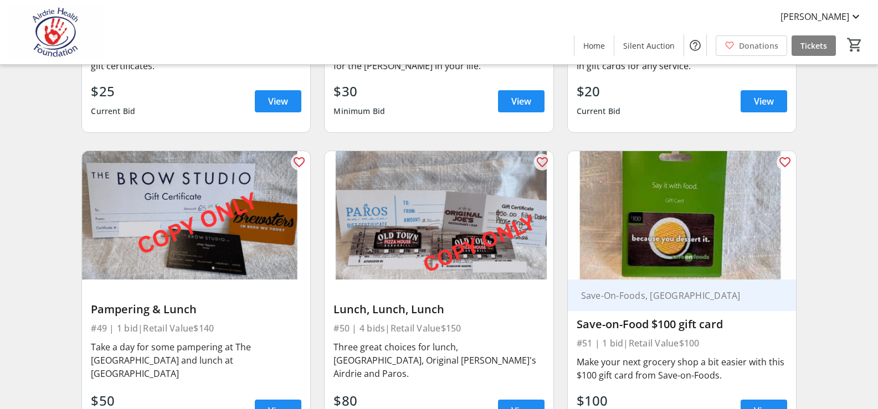
scroll to position [5099, 0]
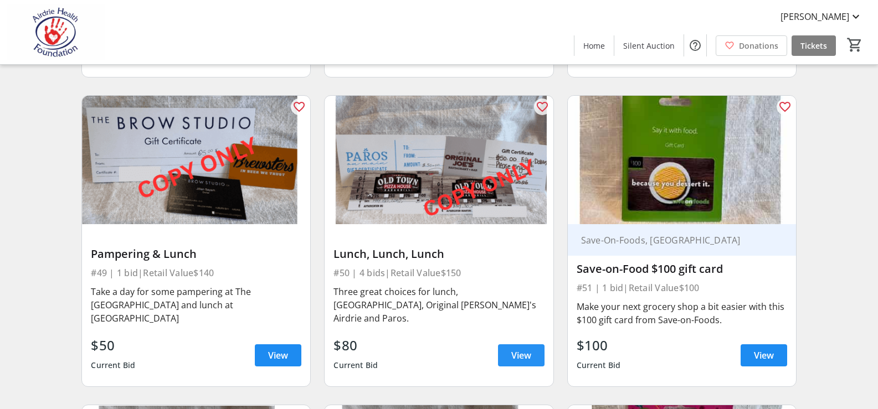
click at [518, 351] on span "View" at bounding box center [521, 355] width 20 height 13
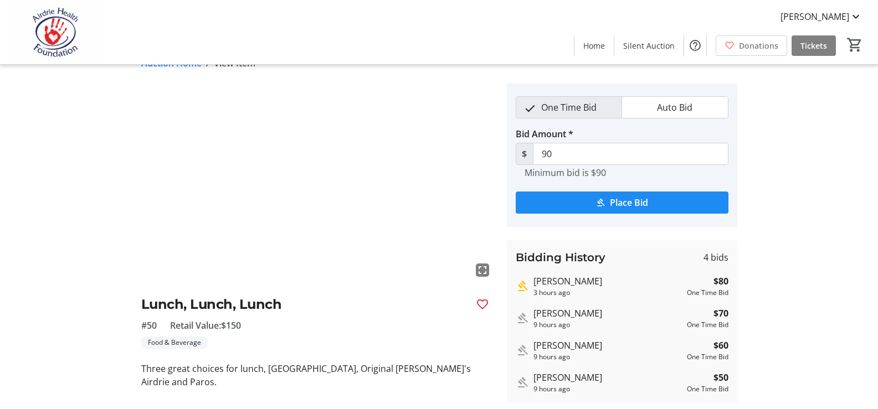
scroll to position [18, 0]
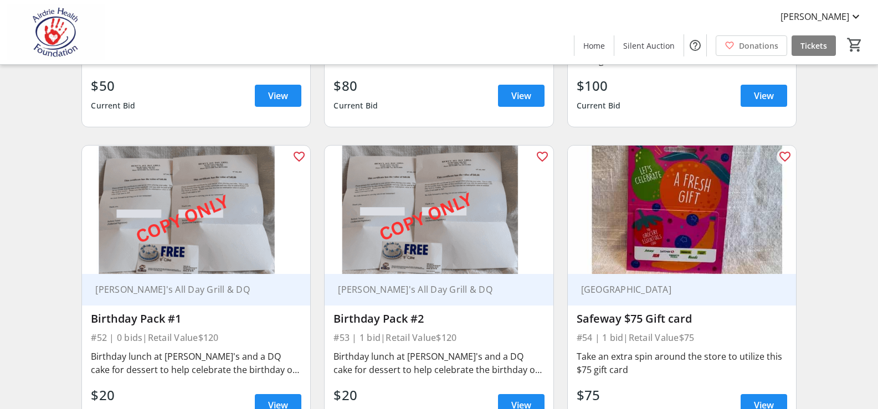
scroll to position [5376, 0]
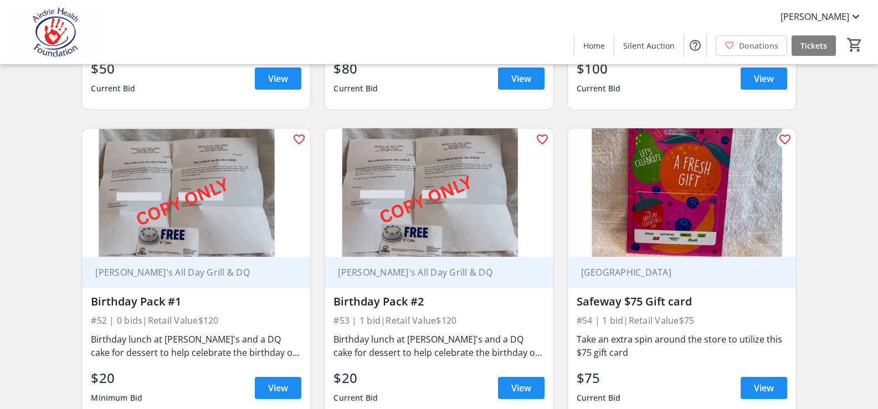
click at [164, 203] on img at bounding box center [196, 193] width 228 height 129
click at [260, 385] on span at bounding box center [278, 388] width 47 height 27
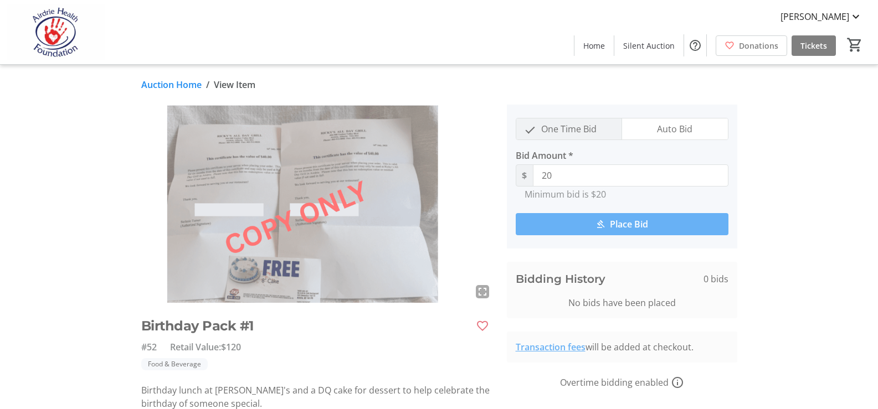
click at [290, 193] on img at bounding box center [317, 204] width 352 height 198
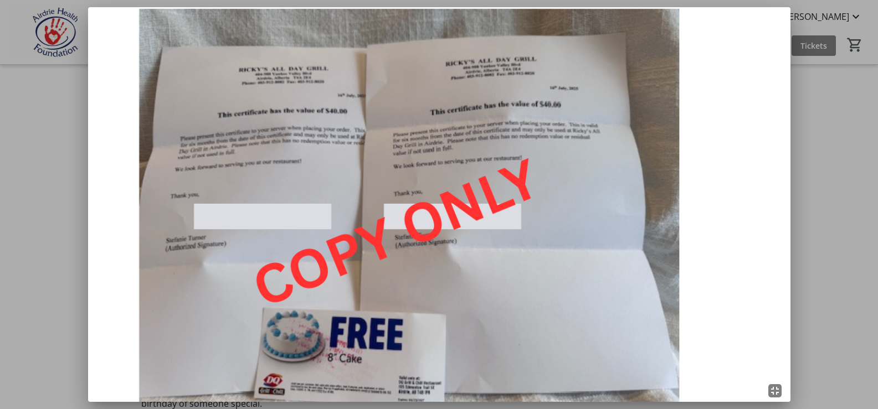
drag, startPoint x: 869, startPoint y: 225, endPoint x: 856, endPoint y: 223, distance: 12.4
click at [859, 224] on div at bounding box center [439, 204] width 878 height 409
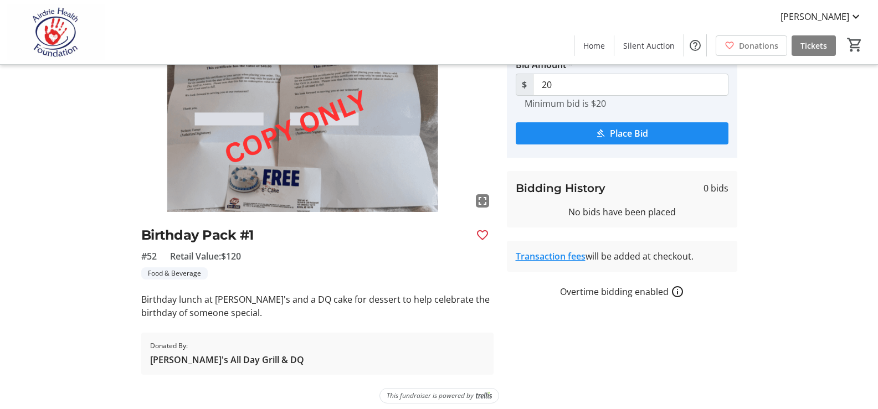
scroll to position [99, 0]
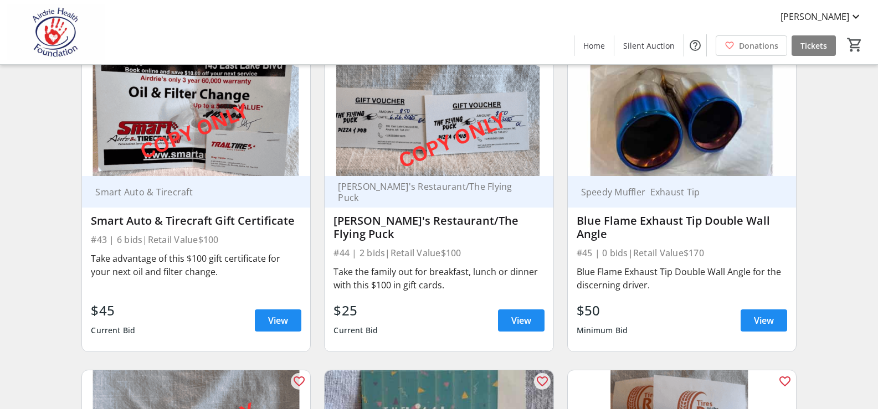
scroll to position [4524, 0]
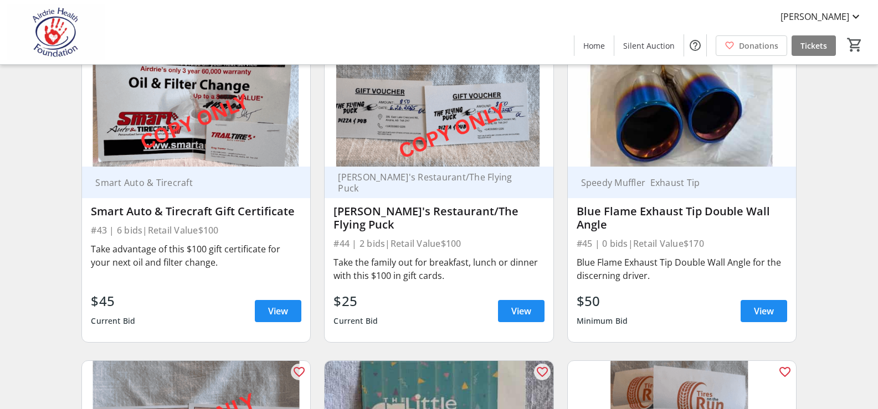
click at [379, 112] on img at bounding box center [439, 103] width 228 height 129
click at [510, 308] on link "View" at bounding box center [521, 311] width 47 height 22
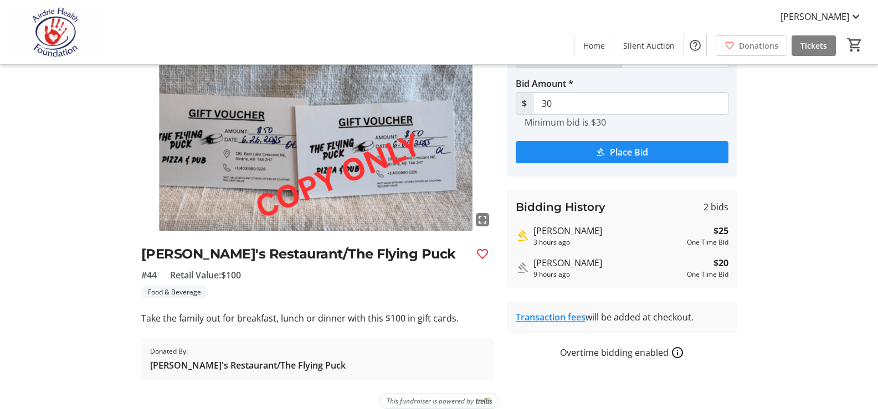
scroll to position [85, 0]
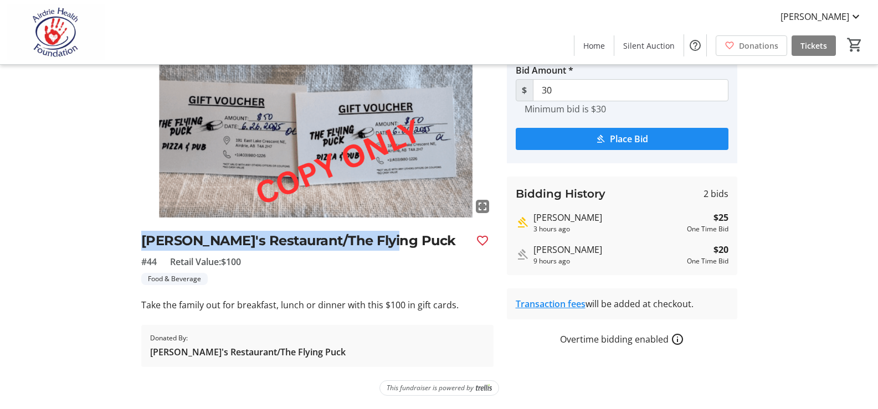
drag, startPoint x: 143, startPoint y: 239, endPoint x: 396, endPoint y: 240, distance: 253.2
click at [396, 240] on h2 "Smitty's Restaurant/The Flying Puck" at bounding box center [304, 241] width 326 height 20
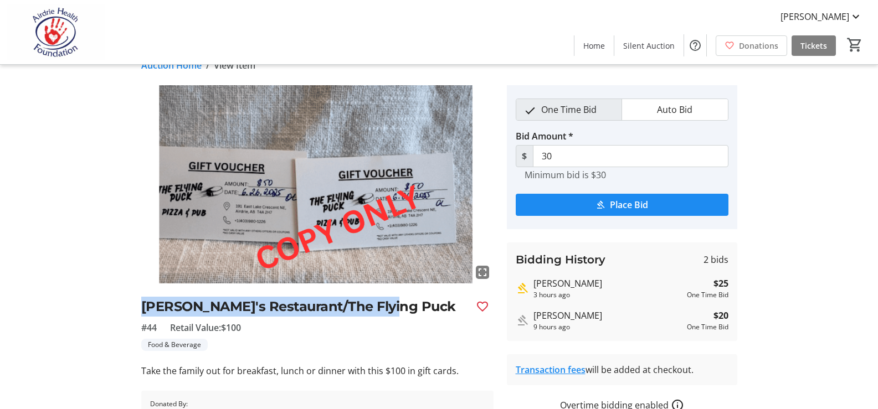
scroll to position [0, 0]
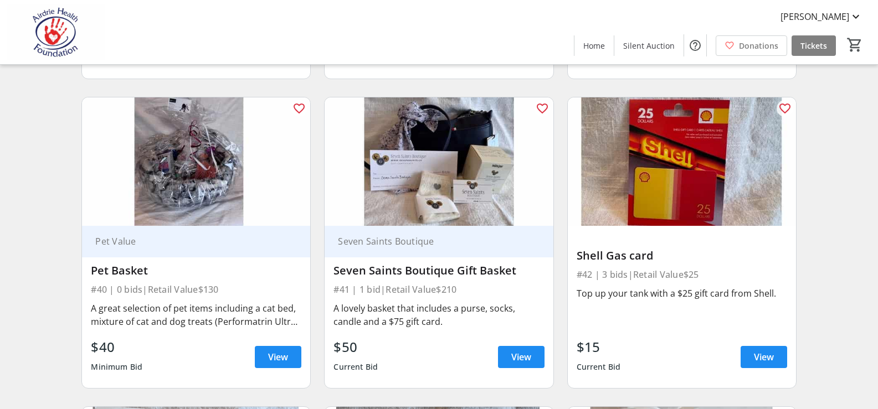
scroll to position [4136, 0]
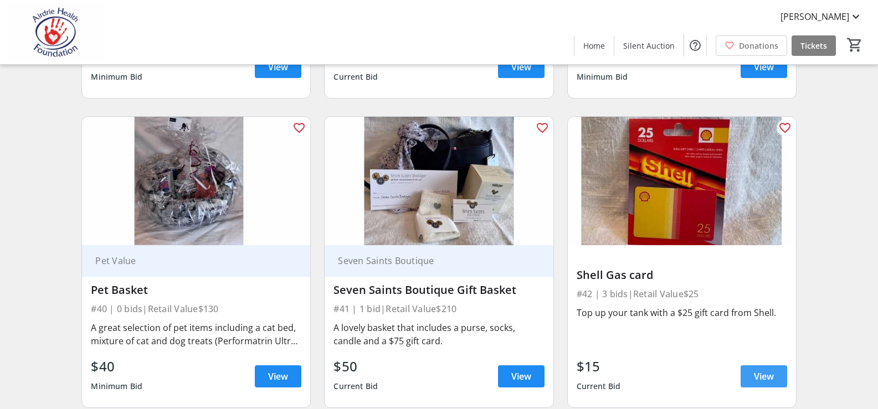
click at [761, 377] on span "View" at bounding box center [764, 376] width 20 height 13
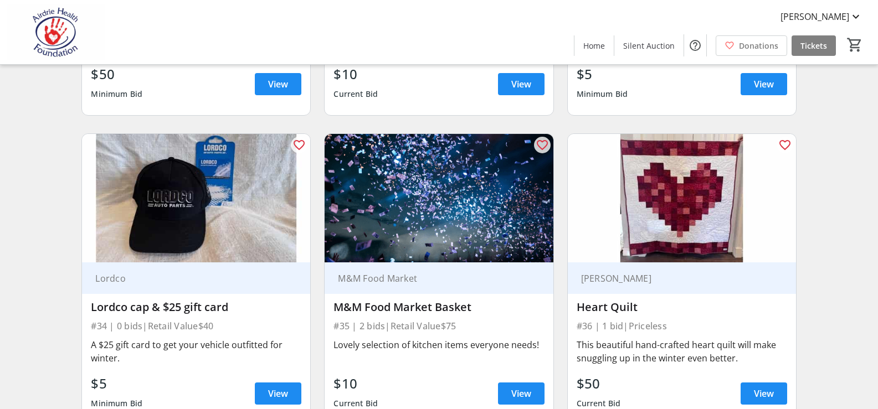
scroll to position [3527, 0]
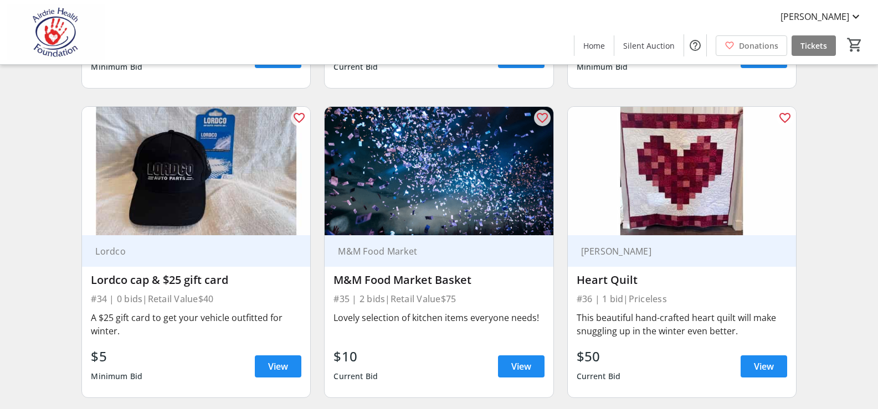
click at [436, 223] on img at bounding box center [439, 171] width 228 height 129
click at [515, 368] on span "View" at bounding box center [521, 366] width 20 height 13
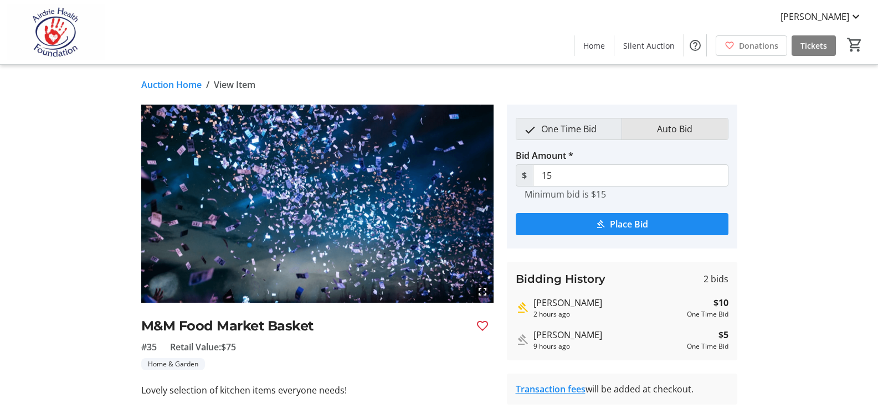
click at [680, 130] on span "Auto Bid" at bounding box center [674, 129] width 49 height 21
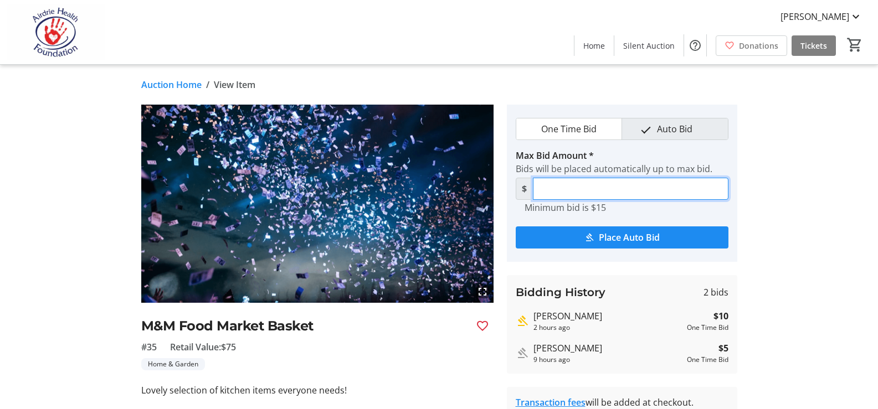
click at [586, 188] on input "Max Bid Amount *" at bounding box center [631, 189] width 196 height 22
type input "35"
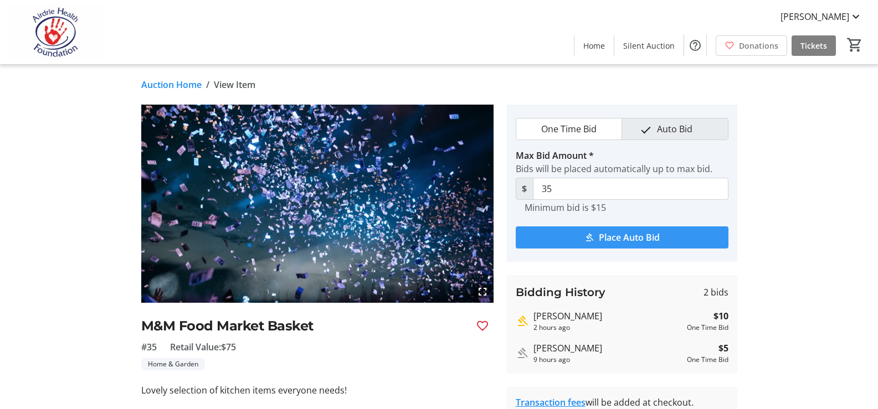
click at [611, 239] on span "Place Auto Bid" at bounding box center [629, 237] width 61 height 13
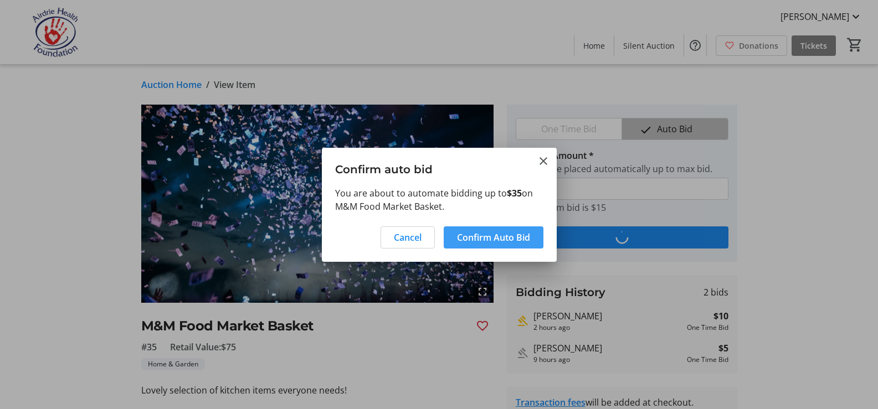
click at [471, 238] on span "Confirm Auto Bid" at bounding box center [493, 237] width 73 height 13
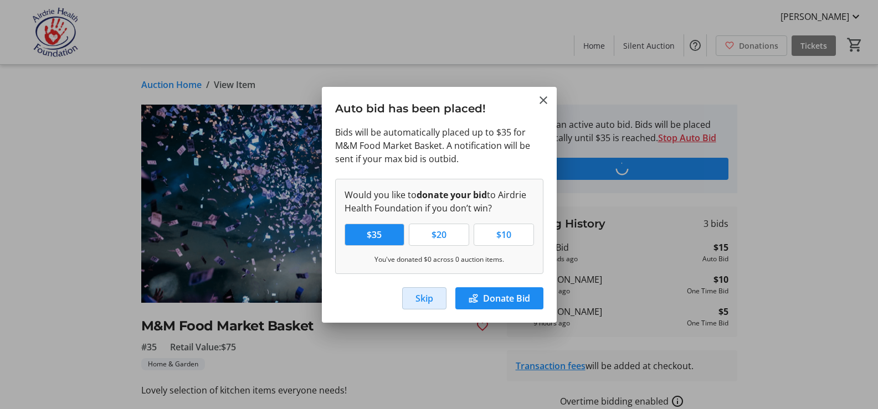
click at [419, 295] on span "Skip" at bounding box center [424, 298] width 18 height 13
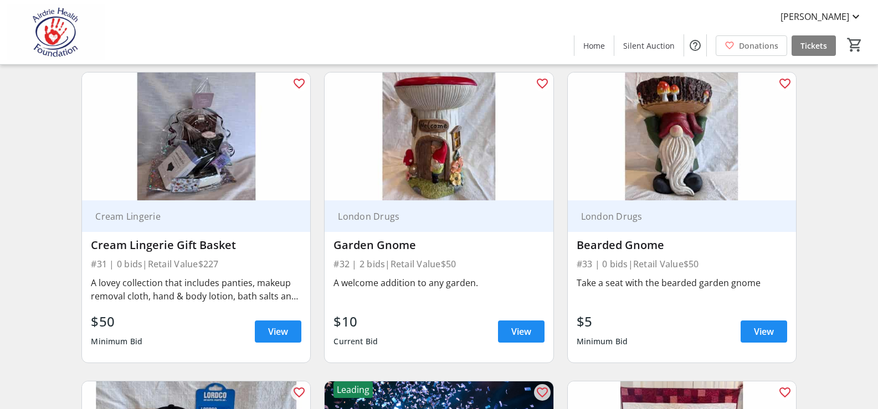
scroll to position [3250, 0]
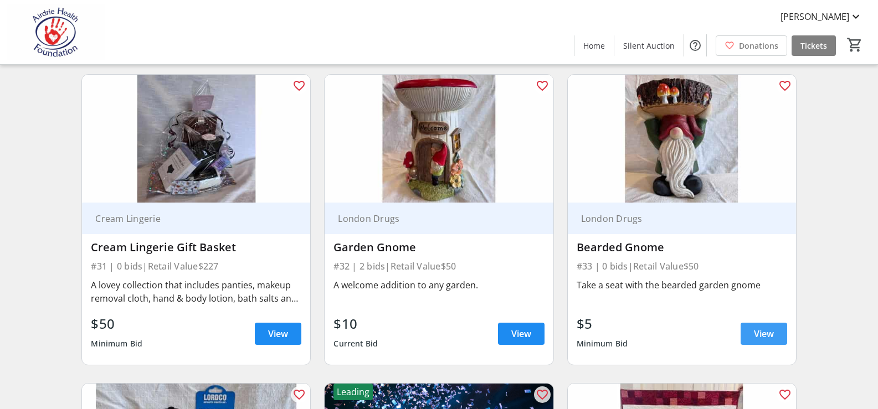
click at [755, 329] on span "View" at bounding box center [764, 333] width 20 height 13
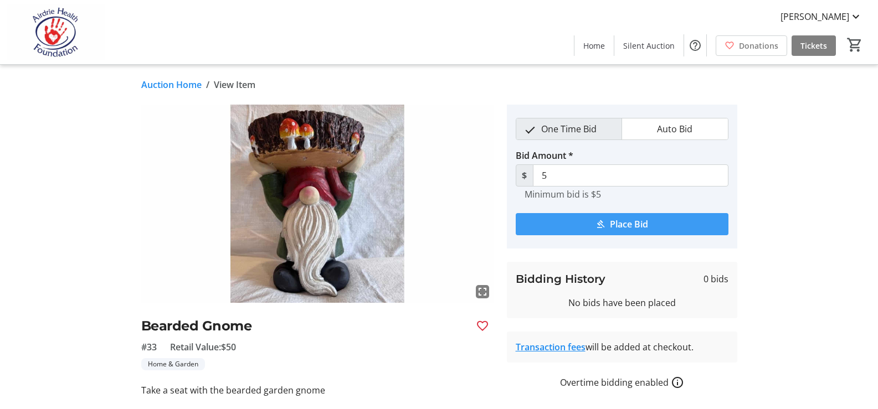
click at [618, 225] on span "Place Bid" at bounding box center [629, 224] width 38 height 13
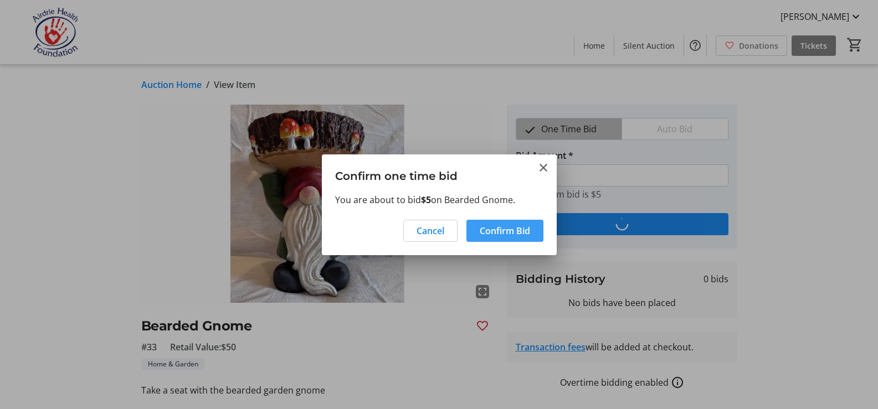
click at [510, 232] on span "Confirm Bid" at bounding box center [505, 230] width 50 height 13
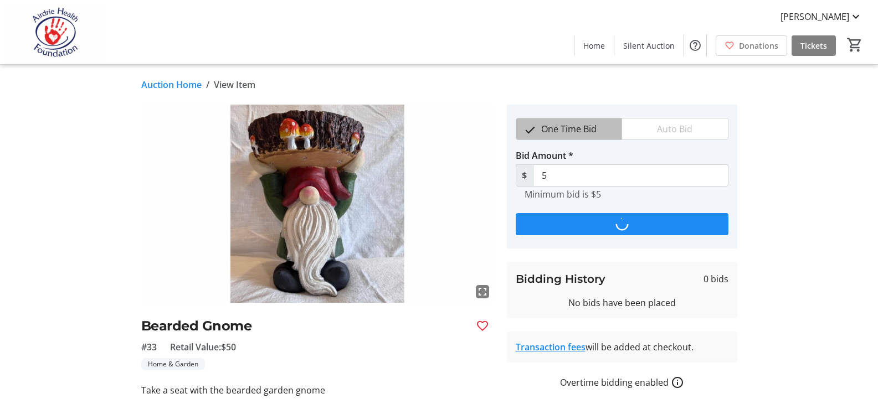
type input "10"
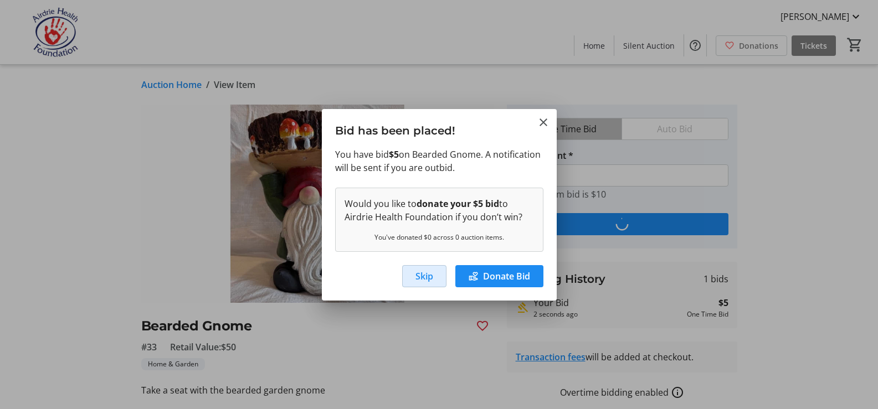
drag, startPoint x: 420, startPoint y: 274, endPoint x: 410, endPoint y: 274, distance: 10.0
click at [419, 274] on span "Skip" at bounding box center [424, 276] width 18 height 13
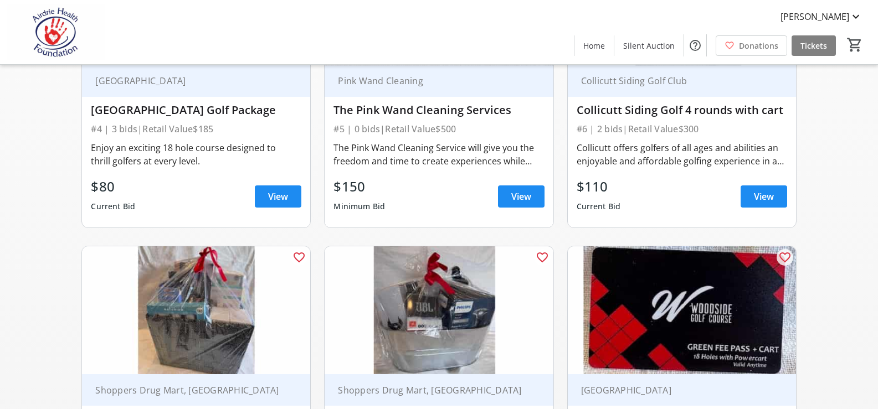
scroll to position [702, 0]
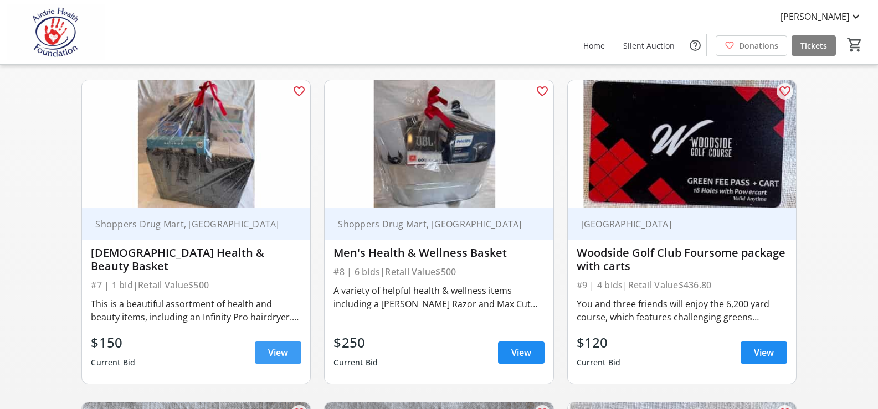
click at [270, 355] on span "View" at bounding box center [278, 352] width 20 height 13
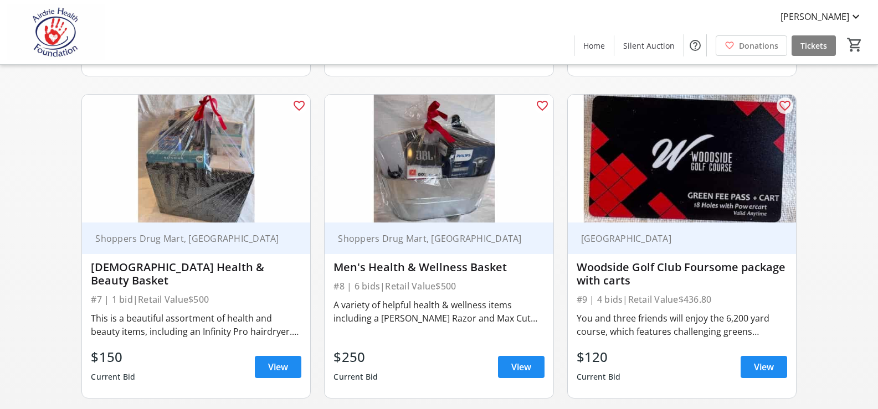
scroll to position [757, 0]
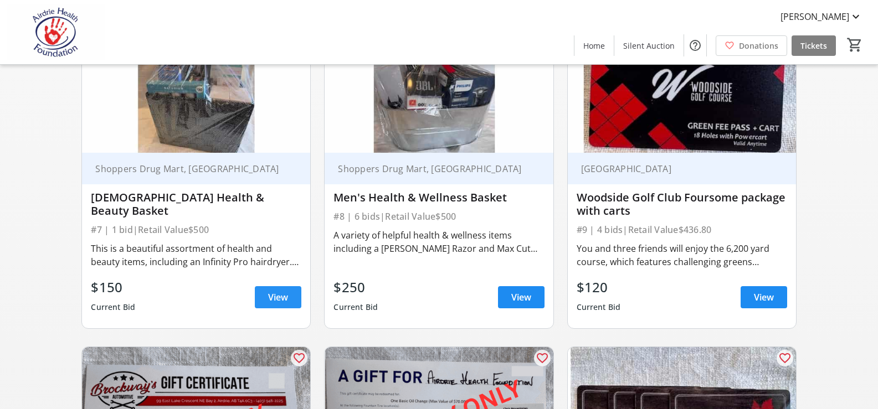
click at [274, 305] on span at bounding box center [278, 297] width 47 height 27
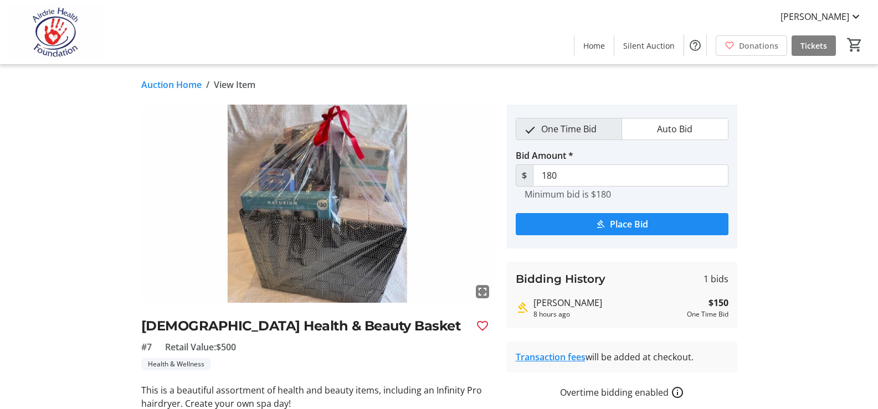
click at [290, 198] on img at bounding box center [317, 204] width 352 height 198
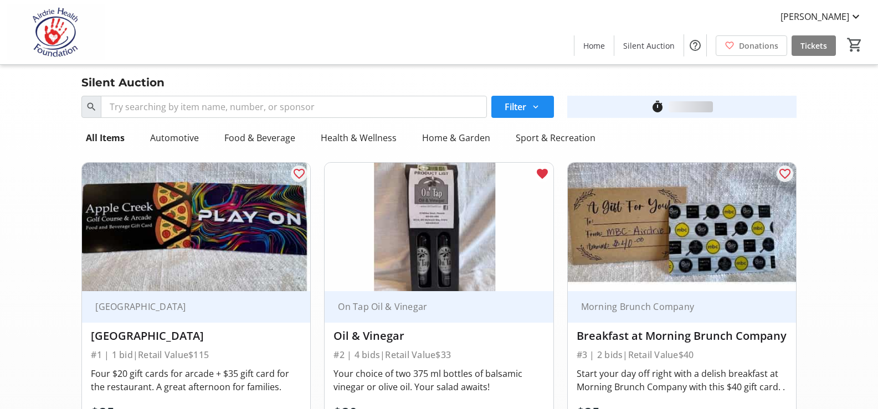
scroll to position [757, 0]
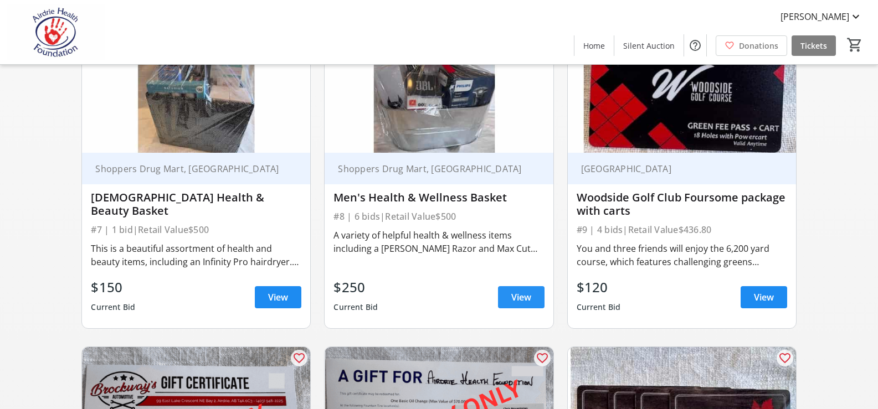
click at [516, 298] on span "View" at bounding box center [521, 297] width 20 height 13
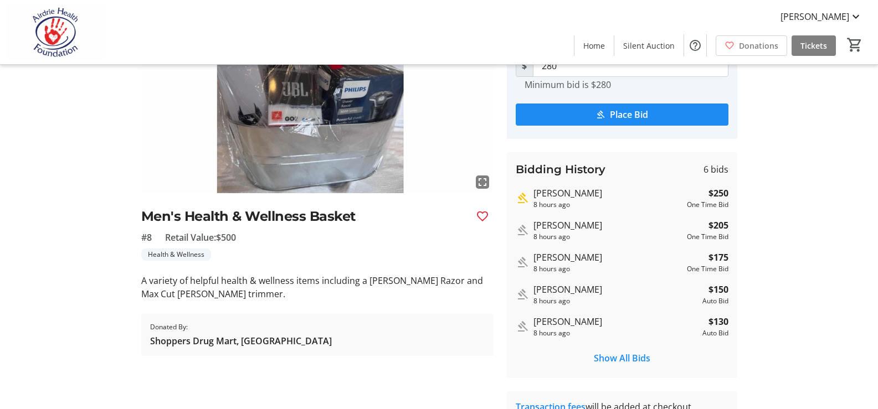
scroll to position [111, 0]
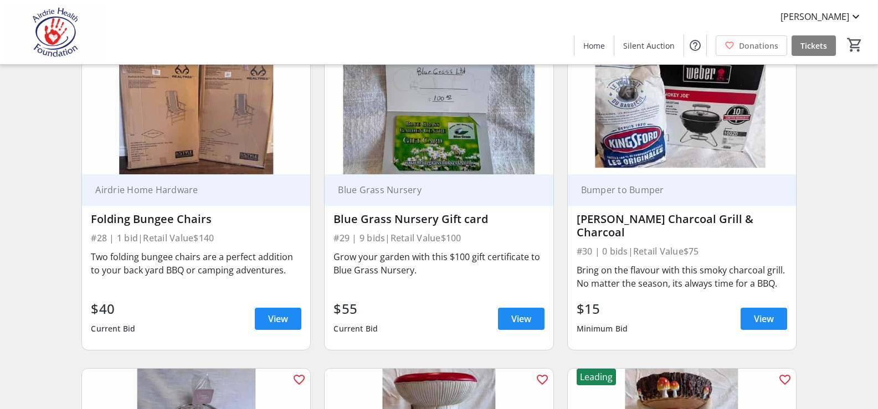
scroll to position [2936, 0]
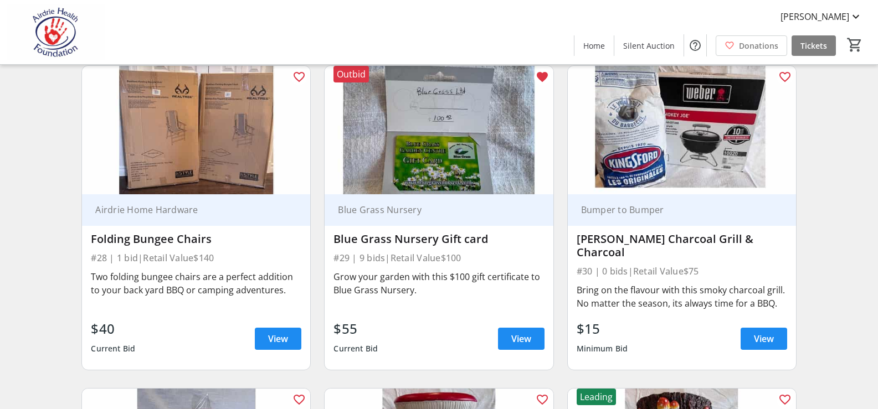
click at [405, 164] on img at bounding box center [439, 130] width 228 height 129
click at [519, 341] on span "View" at bounding box center [521, 338] width 20 height 13
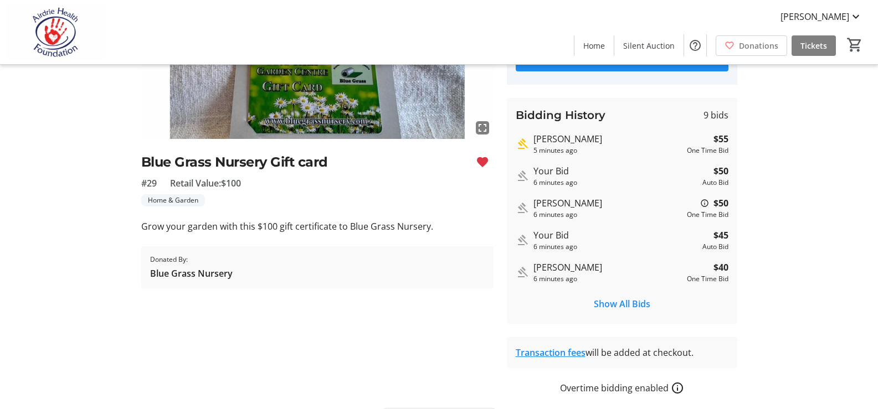
scroll to position [136, 0]
